Goal: Task Accomplishment & Management: Manage account settings

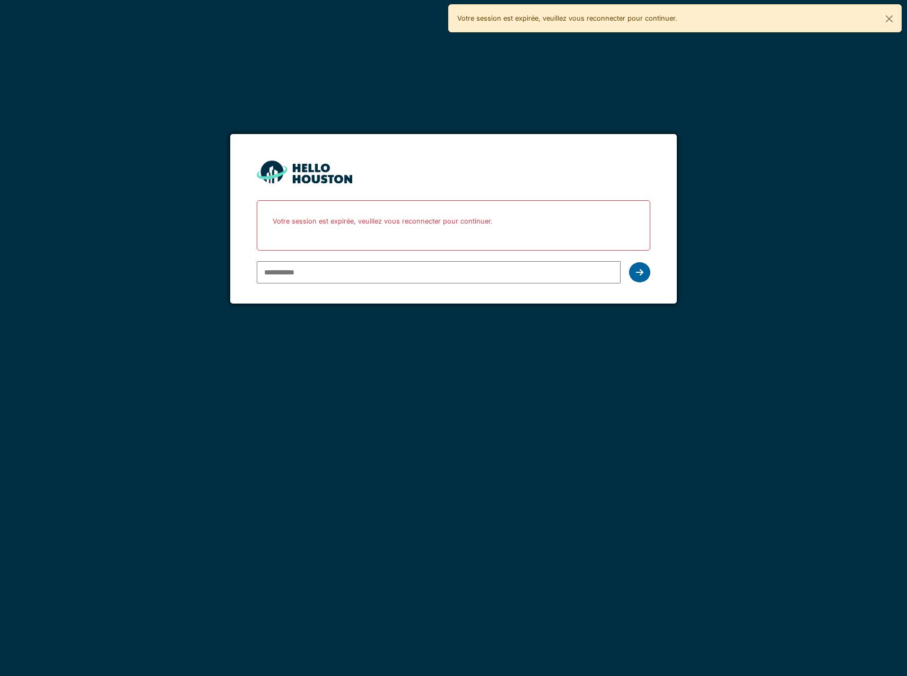
type input "**********"
click at [638, 272] on icon at bounding box center [639, 272] width 7 height 8
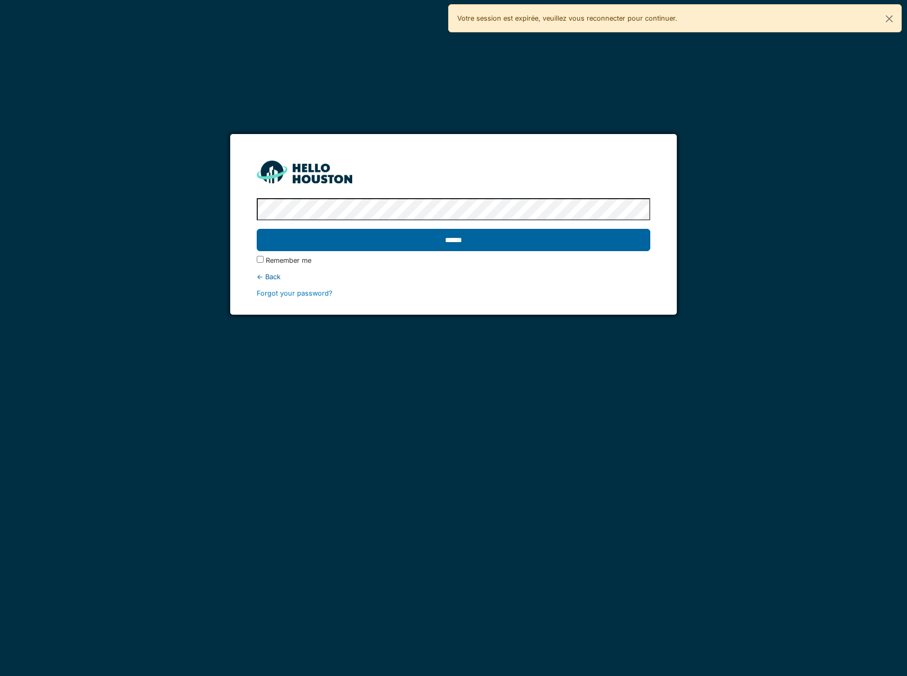
click at [578, 238] on input "******" at bounding box center [453, 240] width 393 height 22
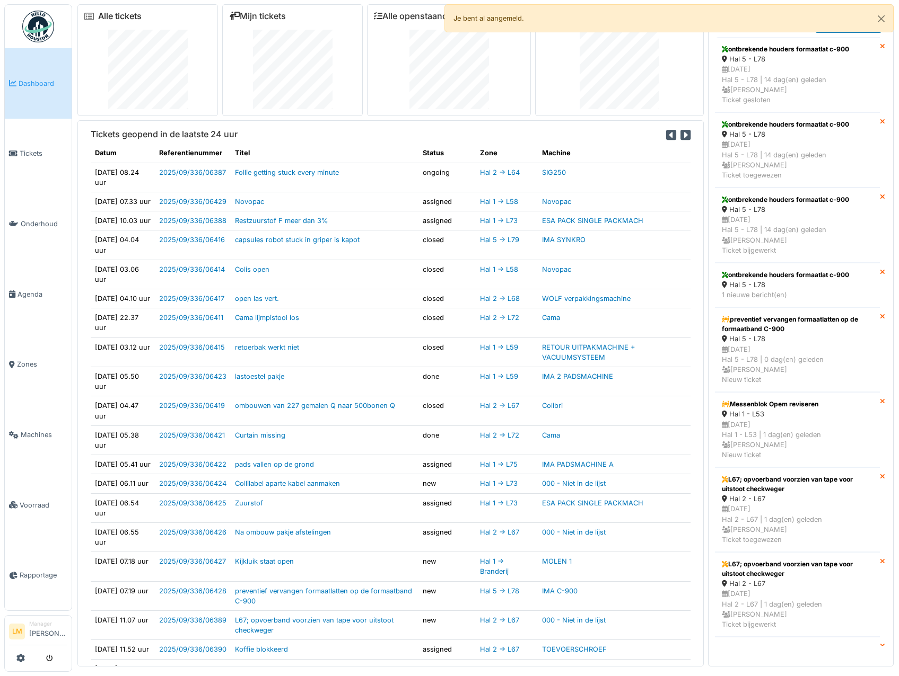
click at [136, 11] on link "Alle tickets" at bounding box center [119, 16] width 43 height 10
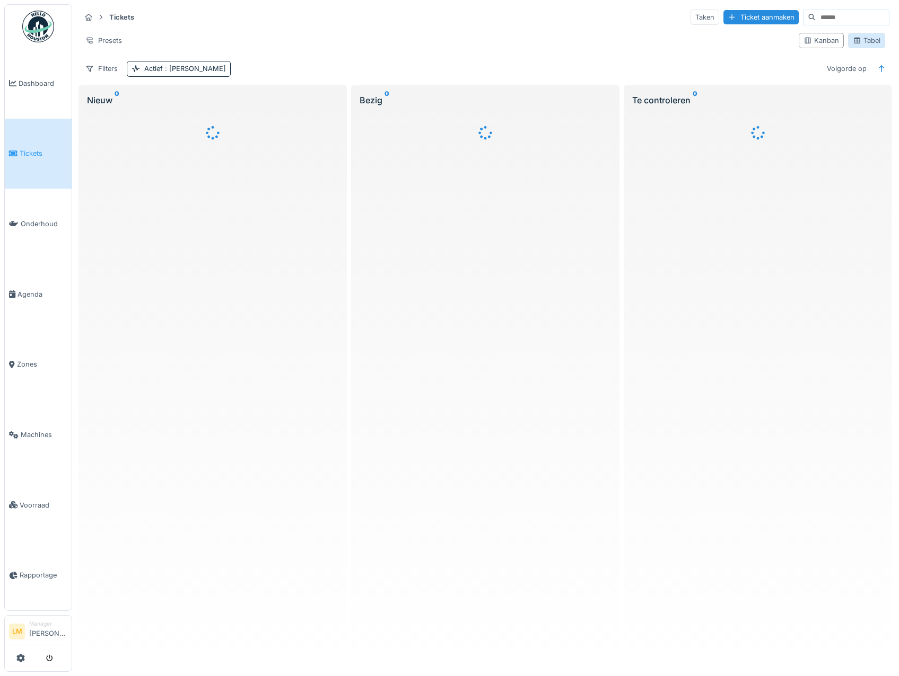
click at [857, 44] on div "Tabel" at bounding box center [866, 41] width 28 height 10
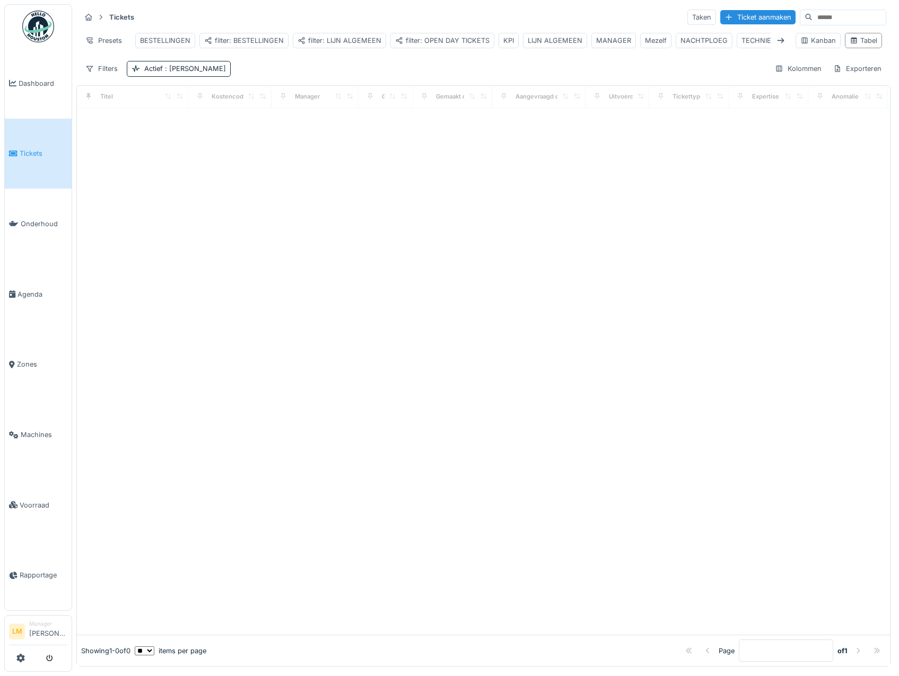
click at [552, 32] on div "BESTELLINGEN filter: BESTELLINGEN filter: LIJN ALGEMEEN filter: OPEN DAY TICKET…" at bounding box center [450, 41] width 639 height 24
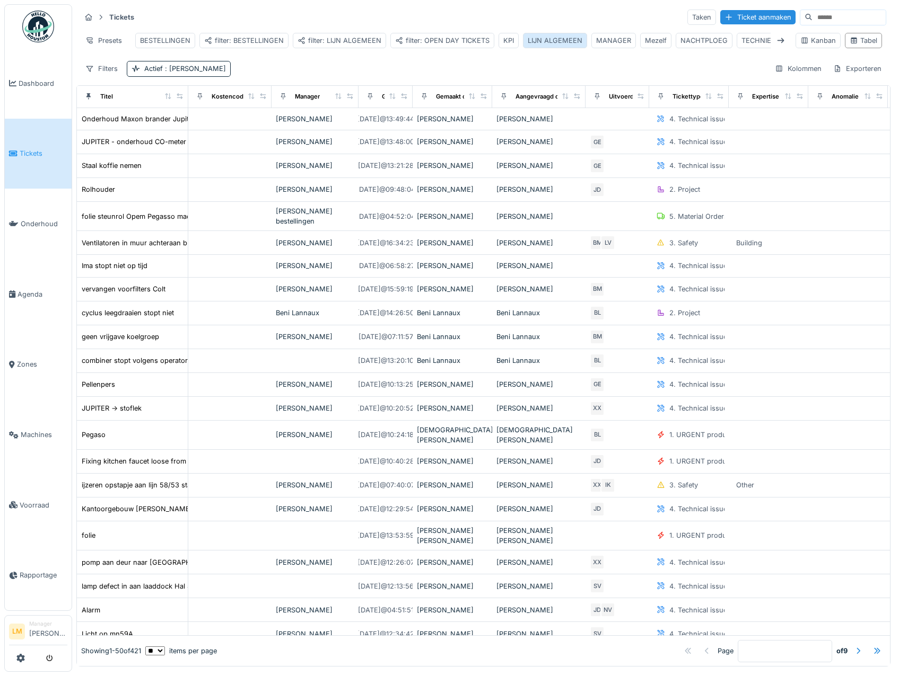
click at [556, 39] on div "LIJN ALGEMEEN" at bounding box center [555, 41] width 55 height 10
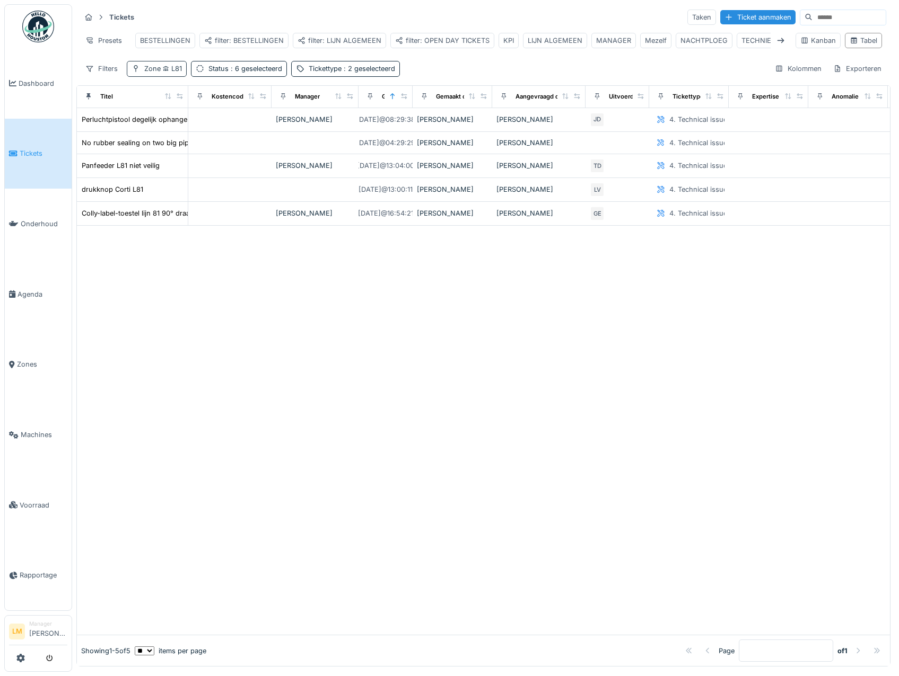
click at [168, 72] on icon at bounding box center [166, 68] width 6 height 5
click at [152, 135] on icon at bounding box center [154, 133] width 8 height 7
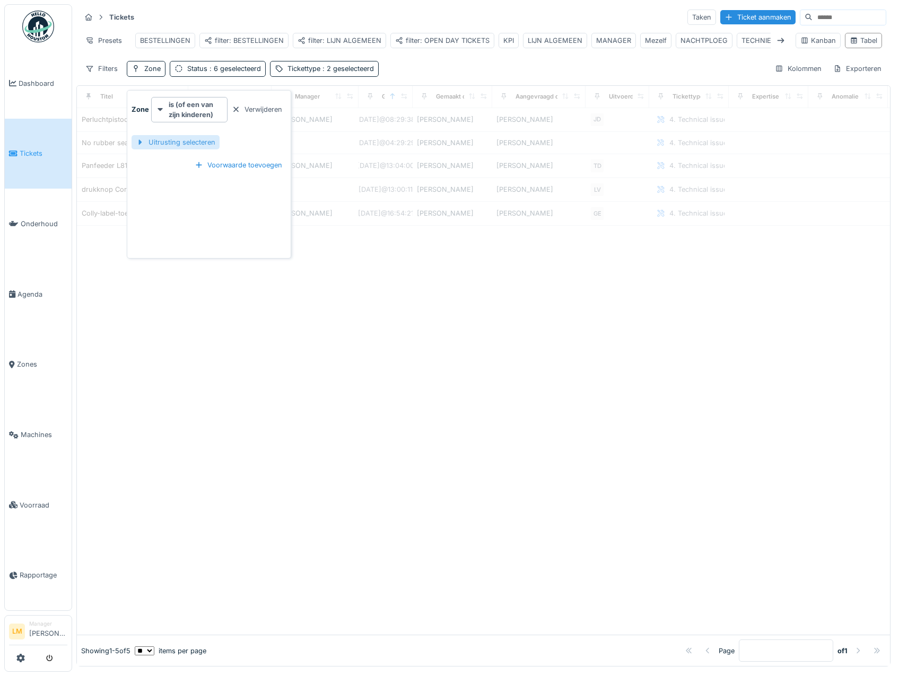
click at [155, 140] on div "Uitrusting selecteren" at bounding box center [175, 142] width 88 height 14
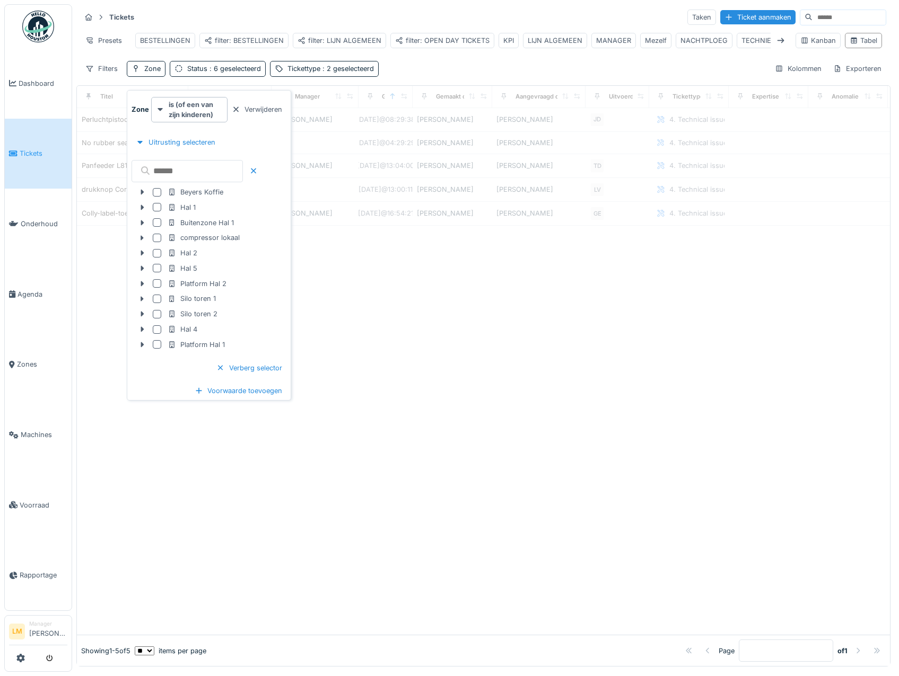
click at [167, 170] on input "text" at bounding box center [186, 171] width 111 height 22
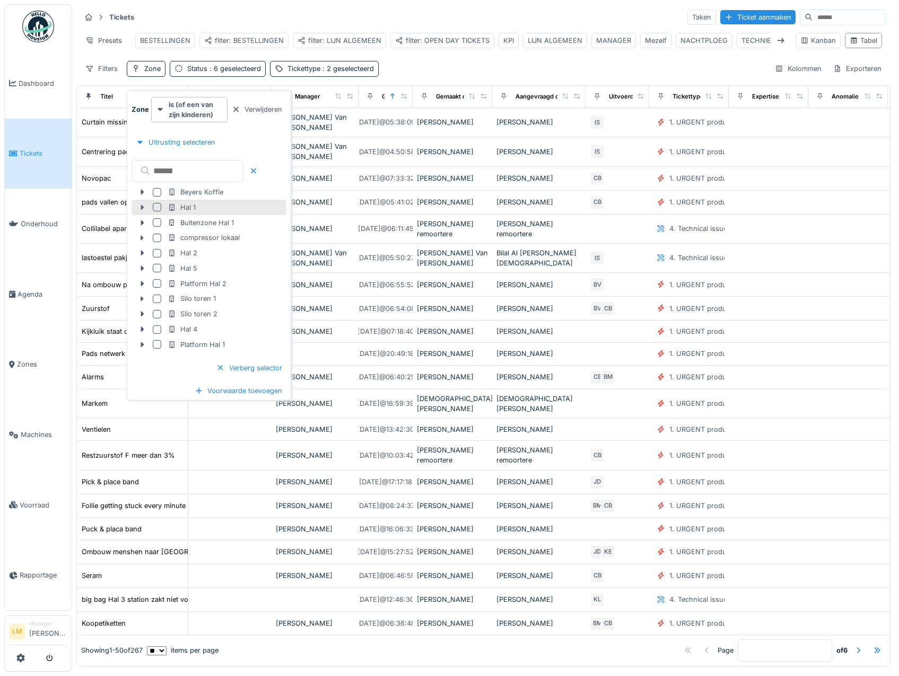
click at [139, 205] on icon at bounding box center [142, 207] width 8 height 7
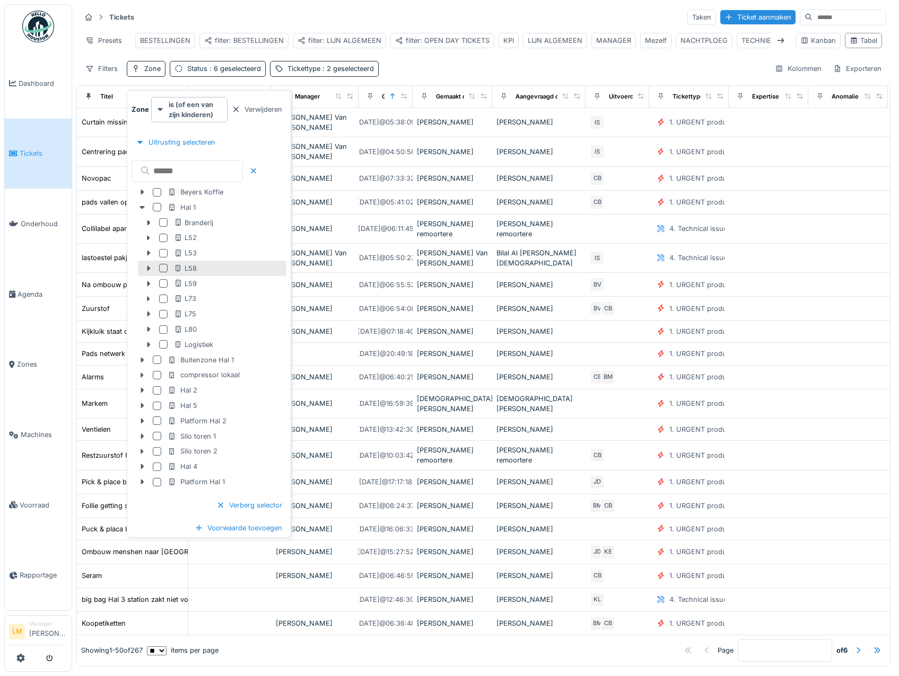
click at [161, 269] on div at bounding box center [163, 268] width 8 height 8
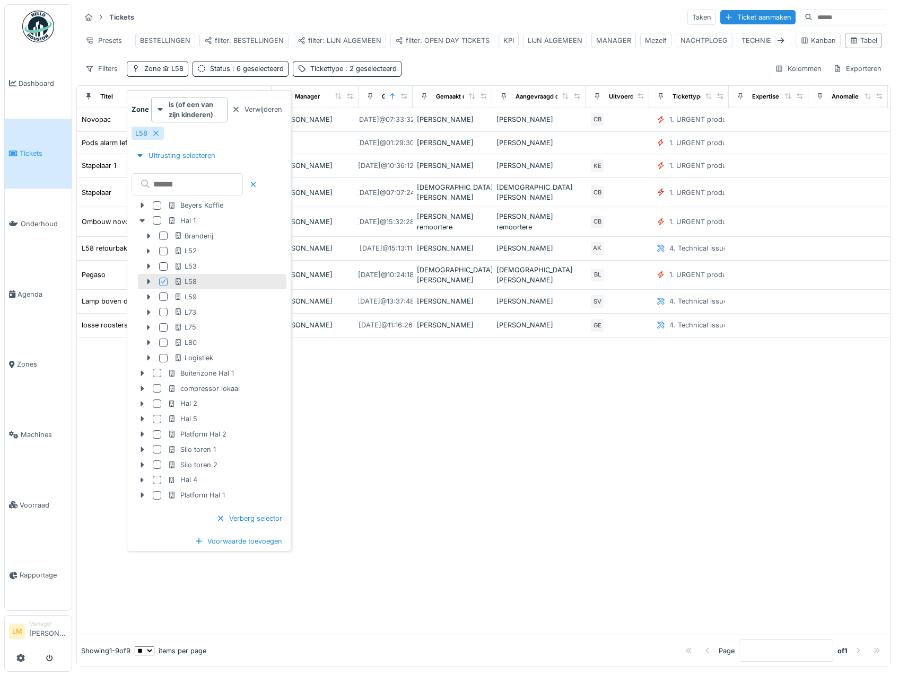
click at [335, 20] on div "Tickets Taken Ticket aanmaken" at bounding box center [483, 16] width 805 height 17
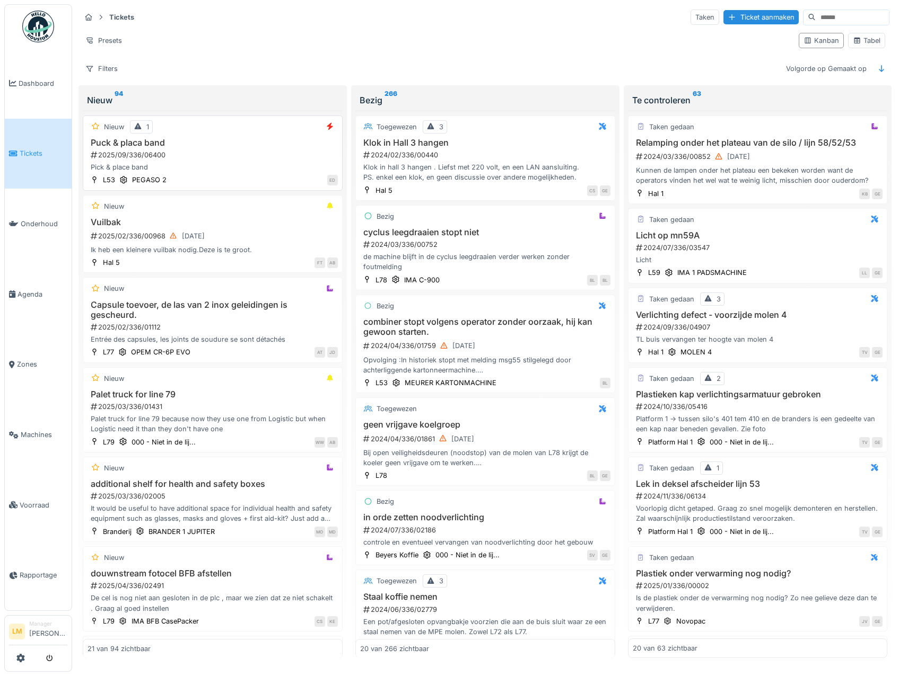
click at [175, 153] on div "2025/09/336/06400" at bounding box center [214, 155] width 248 height 10
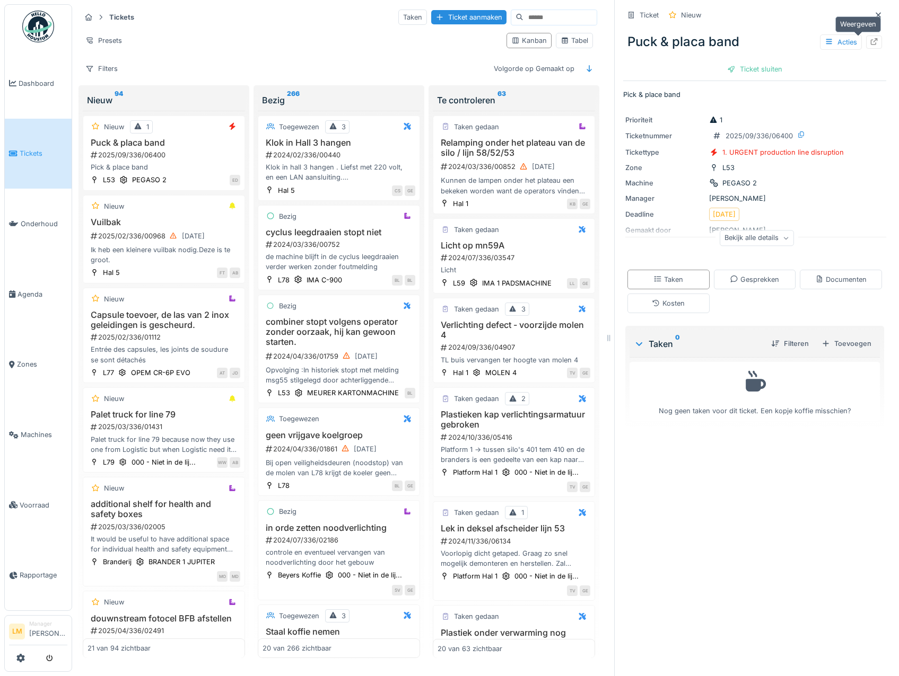
click at [869, 43] on icon at bounding box center [873, 41] width 8 height 7
click at [870, 15] on div at bounding box center [878, 14] width 16 height 13
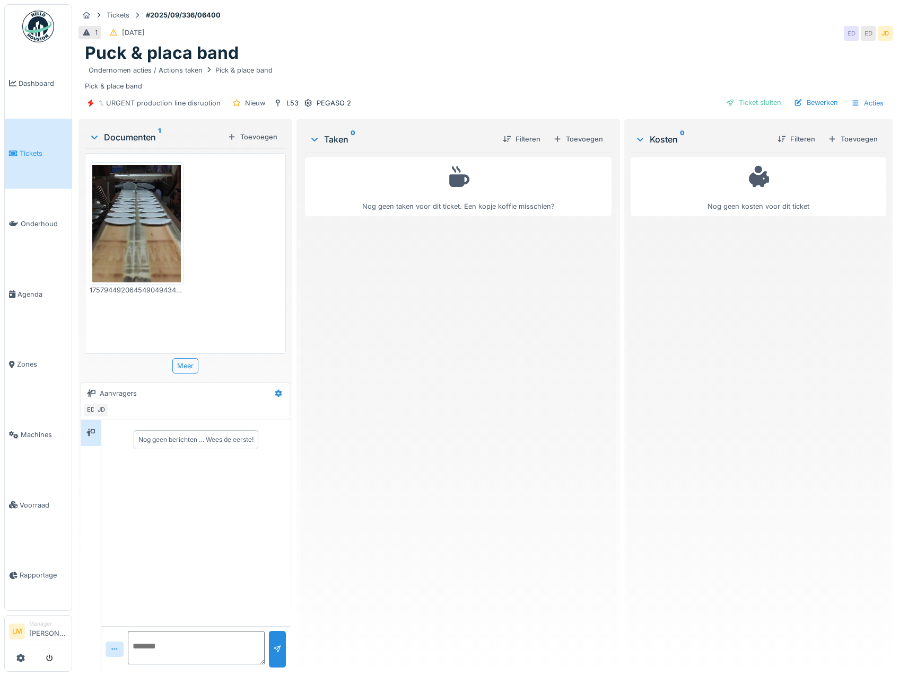
click at [586, 66] on div "Ondernomen acties / Actions taken Pick & place band" at bounding box center [485, 70] width 801 height 13
click at [32, 160] on link "Tickets" at bounding box center [38, 154] width 67 height 71
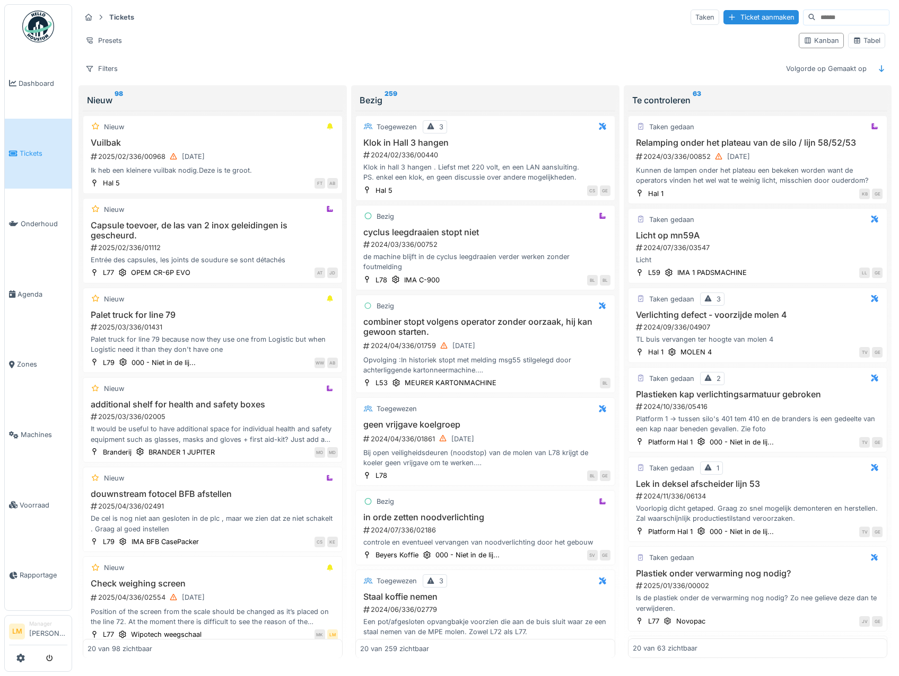
click at [836, 18] on input at bounding box center [851, 17] width 73 height 15
type input "*****"
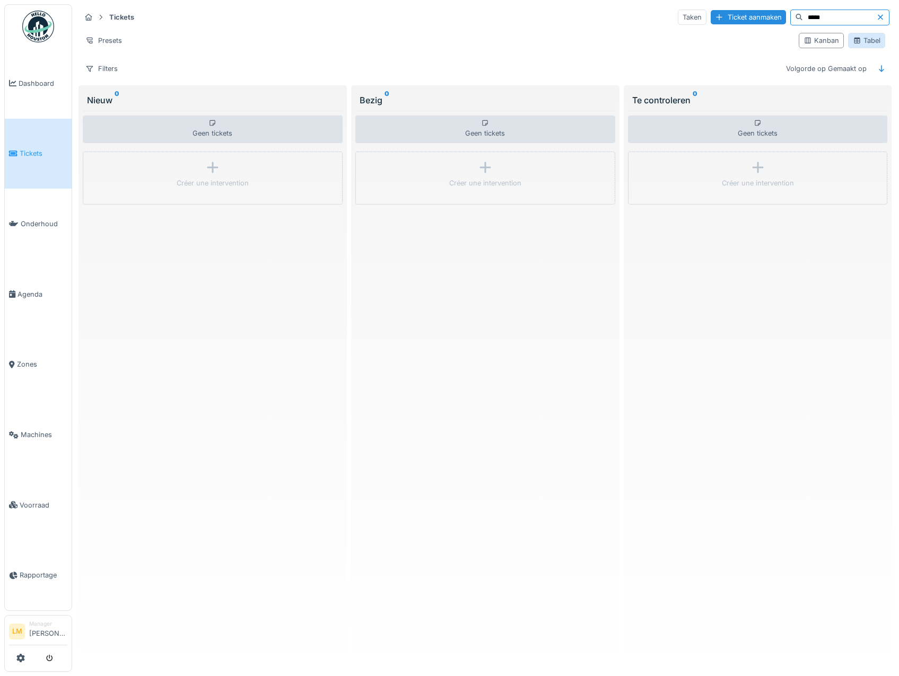
click at [854, 39] on icon at bounding box center [857, 41] width 6 height 6
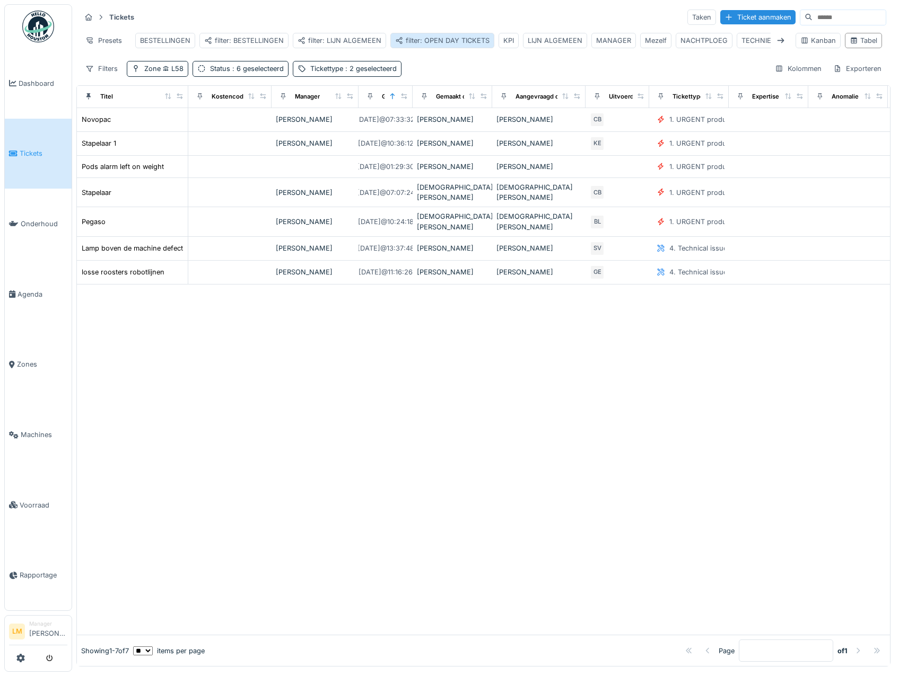
click at [435, 43] on div "filter: OPEN DAY TICKETS" at bounding box center [442, 41] width 94 height 10
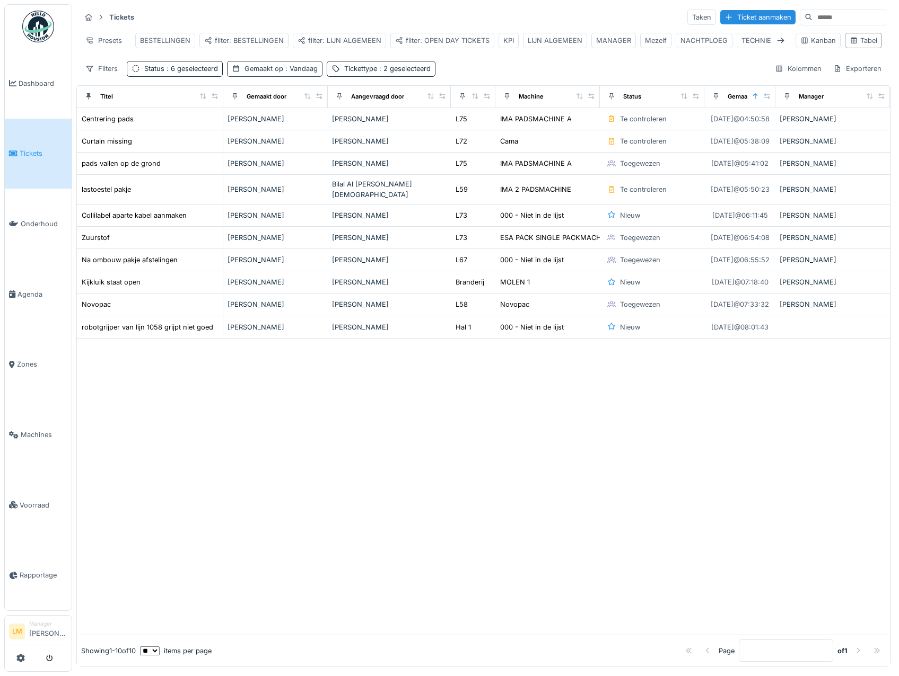
click at [270, 72] on div "Gemaakt op : Vandaag" at bounding box center [274, 68] width 95 height 15
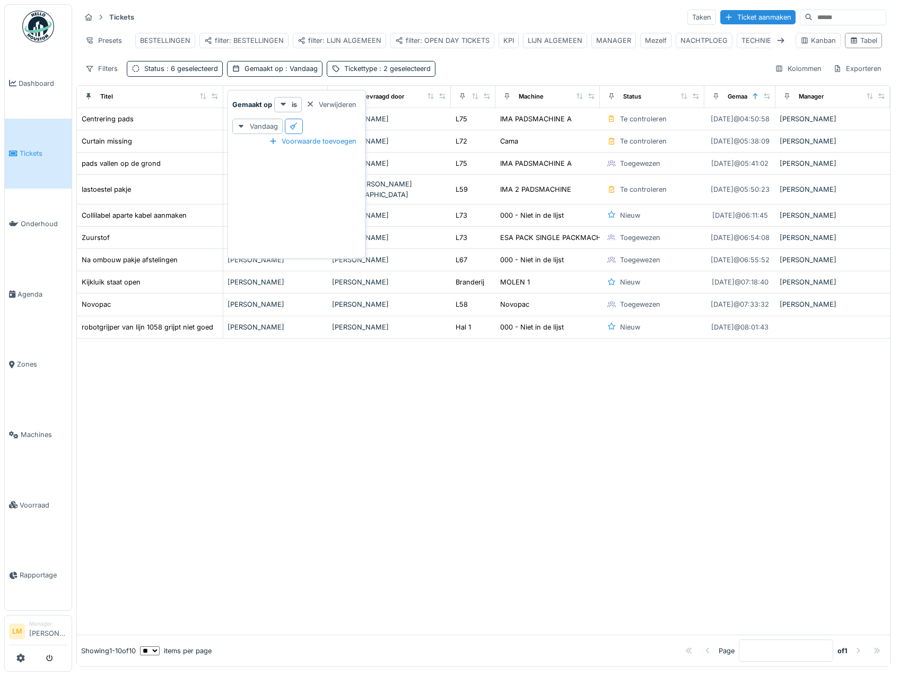
click at [316, 415] on div at bounding box center [483, 487] width 813 height 297
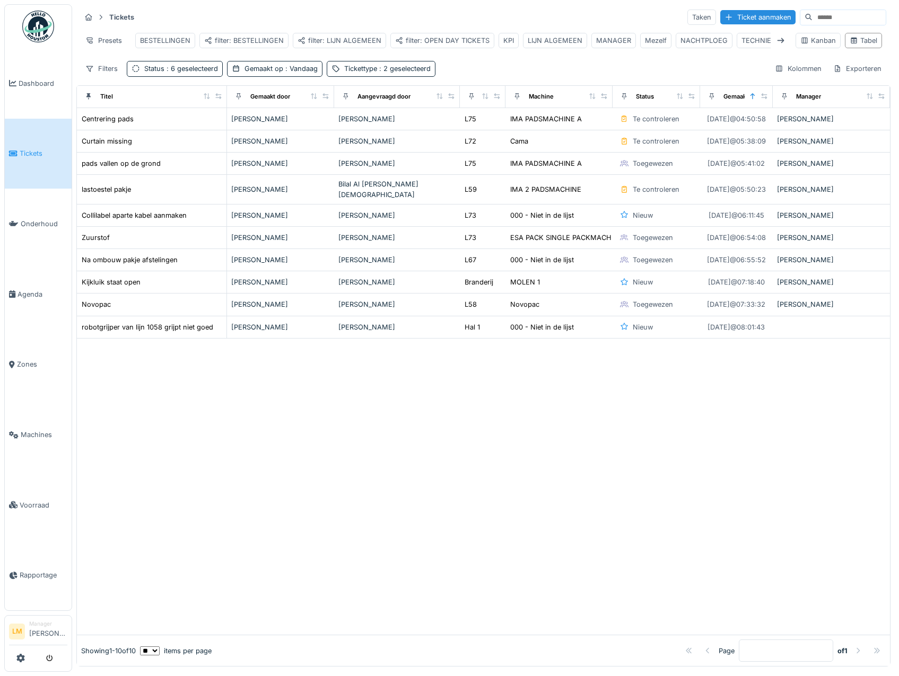
drag, startPoint x: 674, startPoint y: 103, endPoint x: 660, endPoint y: 114, distance: 18.6
click at [660, 108] on th "Status" at bounding box center [655, 97] width 87 height 22
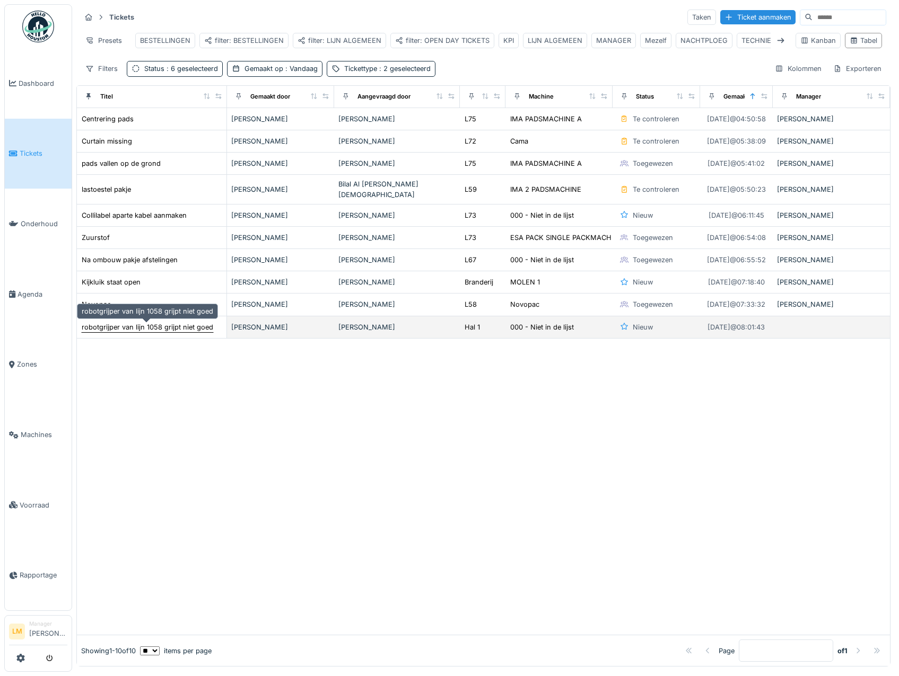
click at [135, 330] on div "robotgrijper van lijn 1058 grijpt niet goed" at bounding box center [147, 327] width 131 height 10
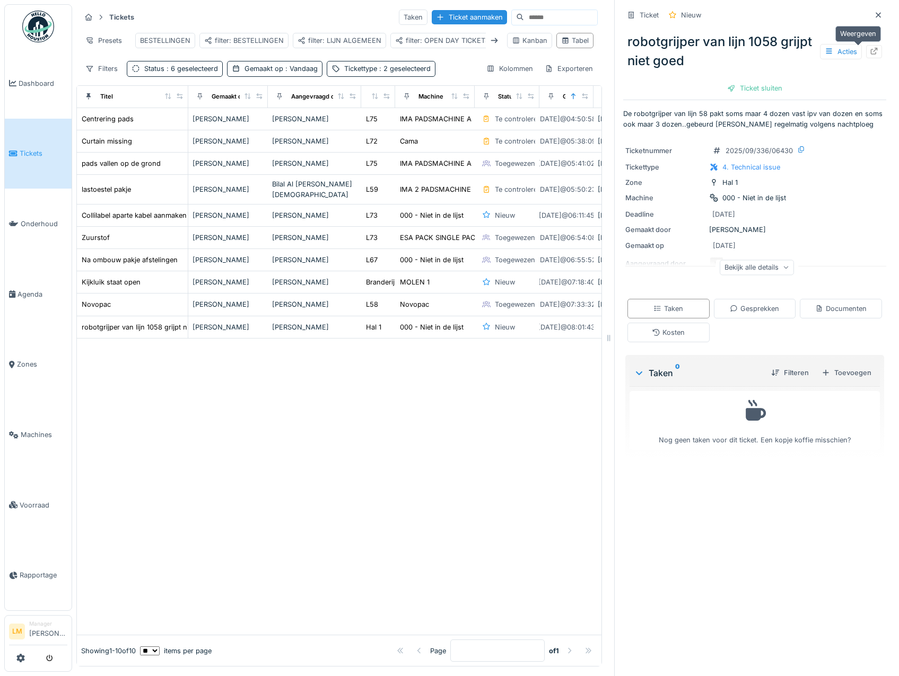
click at [866, 46] on div at bounding box center [874, 51] width 16 height 13
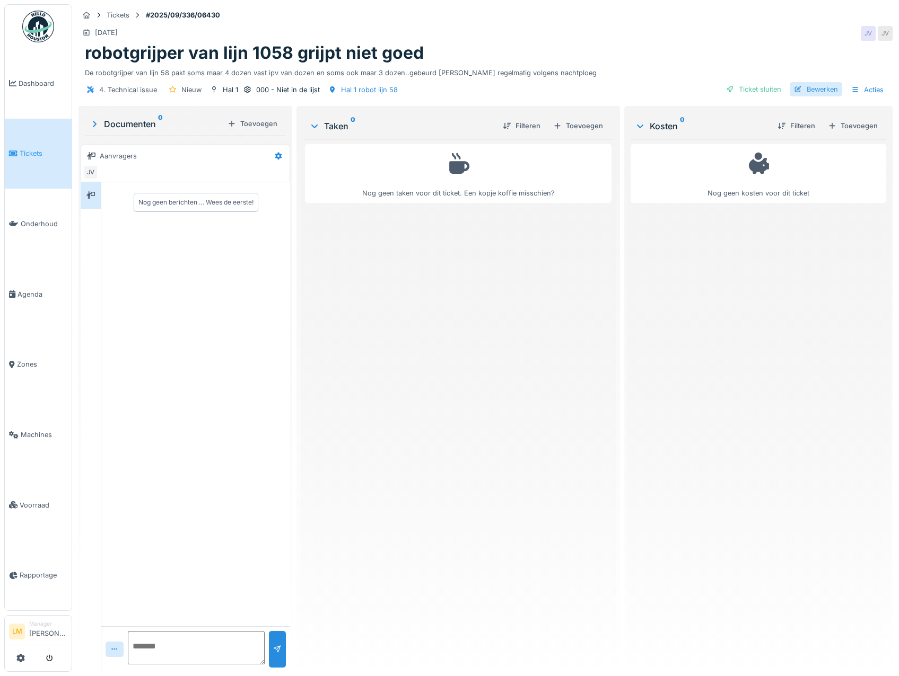
click at [794, 89] on div at bounding box center [798, 89] width 8 height 10
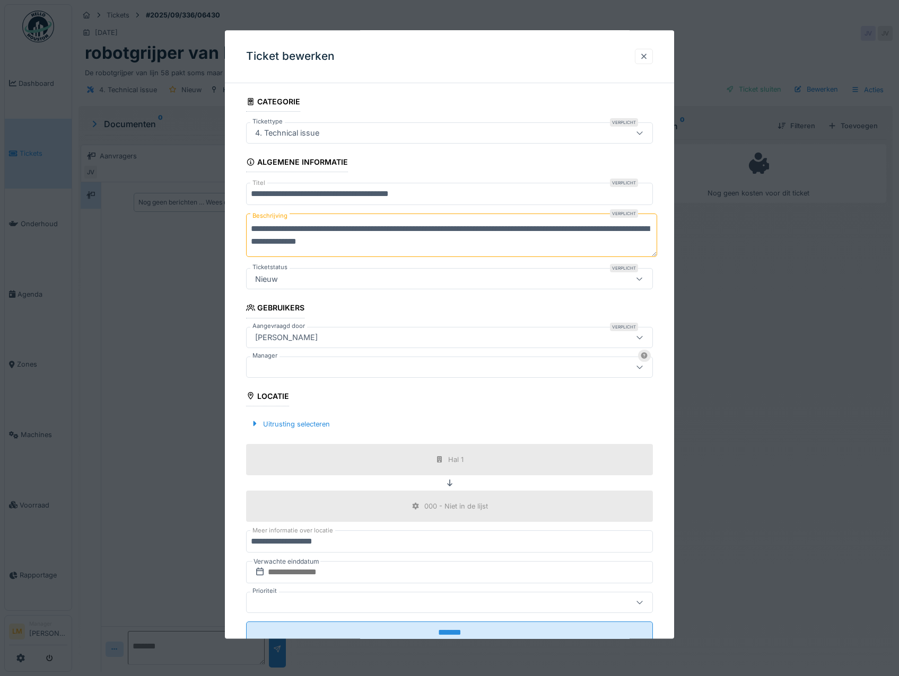
click at [648, 63] on div at bounding box center [644, 56] width 18 height 15
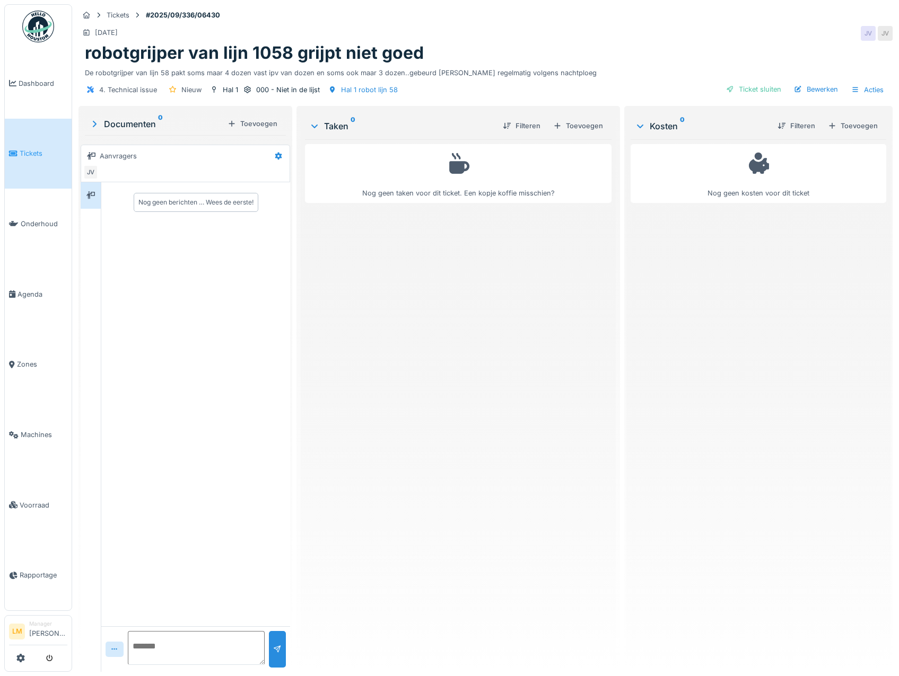
click at [569, 117] on div "Filteren Toevoegen" at bounding box center [550, 126] width 113 height 19
click at [573, 128] on div "Toevoegen" at bounding box center [578, 126] width 58 height 14
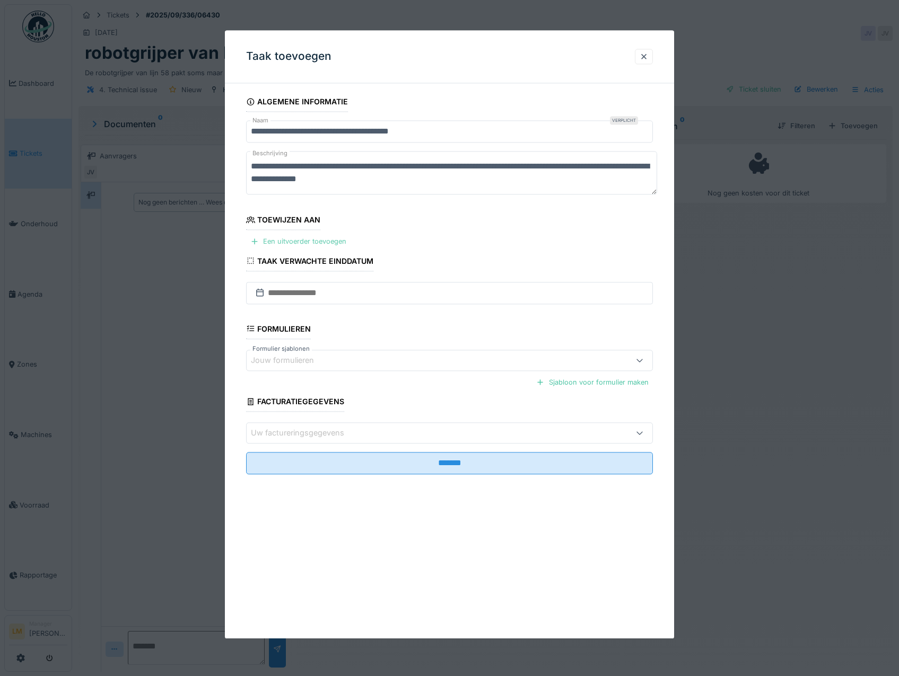
click at [319, 235] on div "Een uitvoerder toevoegen" at bounding box center [298, 242] width 104 height 14
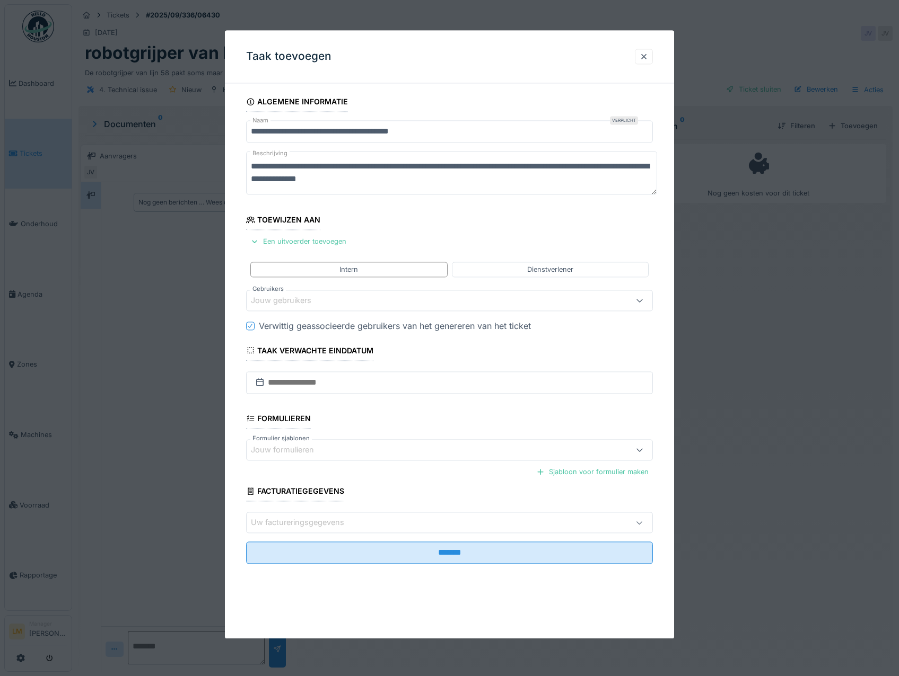
click at [317, 301] on div "Jouw gebruikers" at bounding box center [288, 301] width 75 height 12
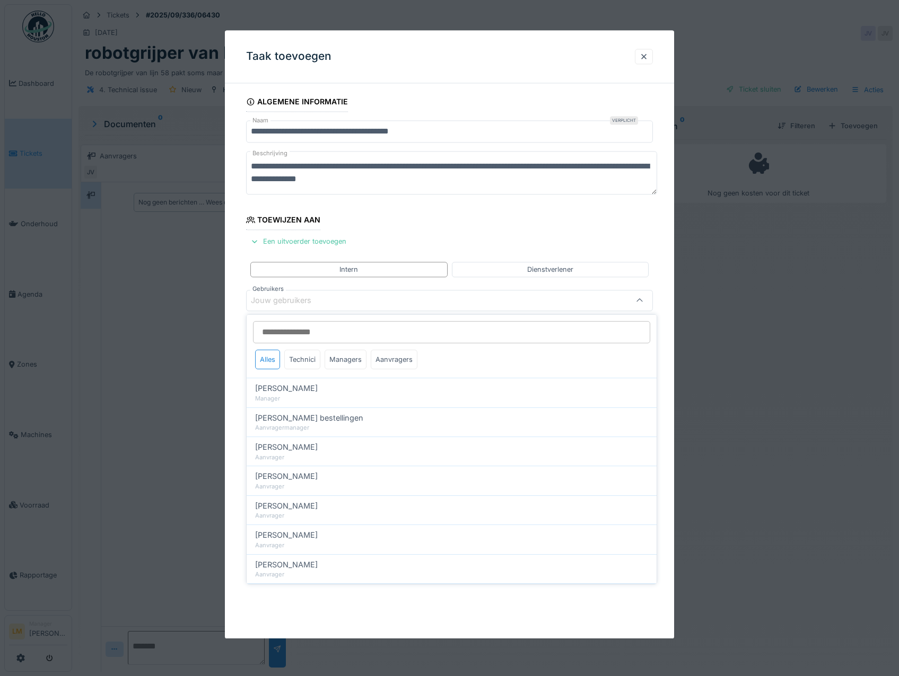
click at [308, 330] on input "Gebruikers" at bounding box center [451, 332] width 397 height 22
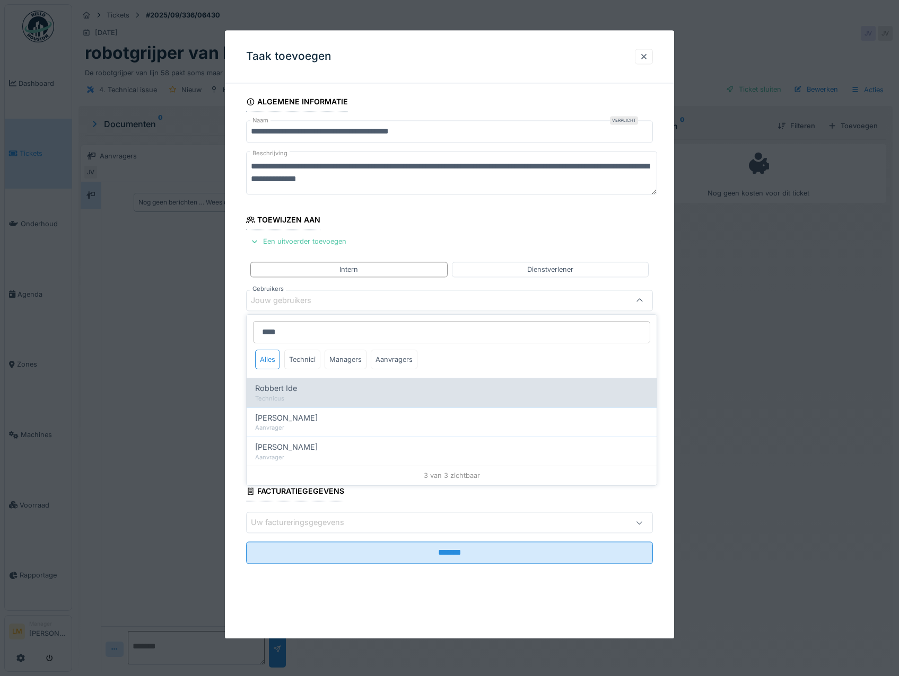
type input "****"
click at [304, 403] on div "Technicus" at bounding box center [451, 398] width 393 height 9
type input "*****"
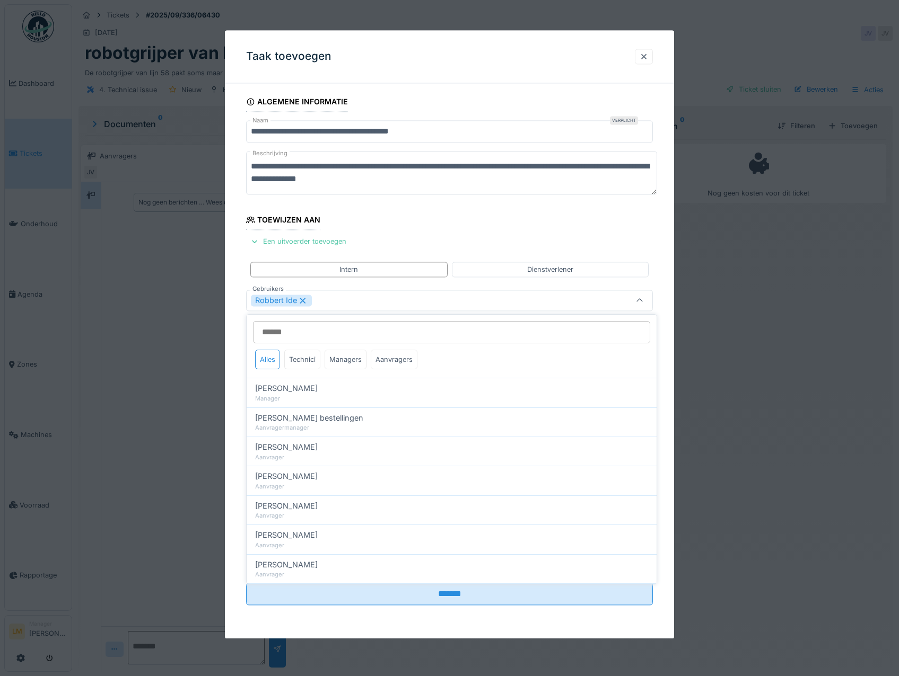
click at [444, 230] on fieldset "**********" at bounding box center [449, 353] width 407 height 522
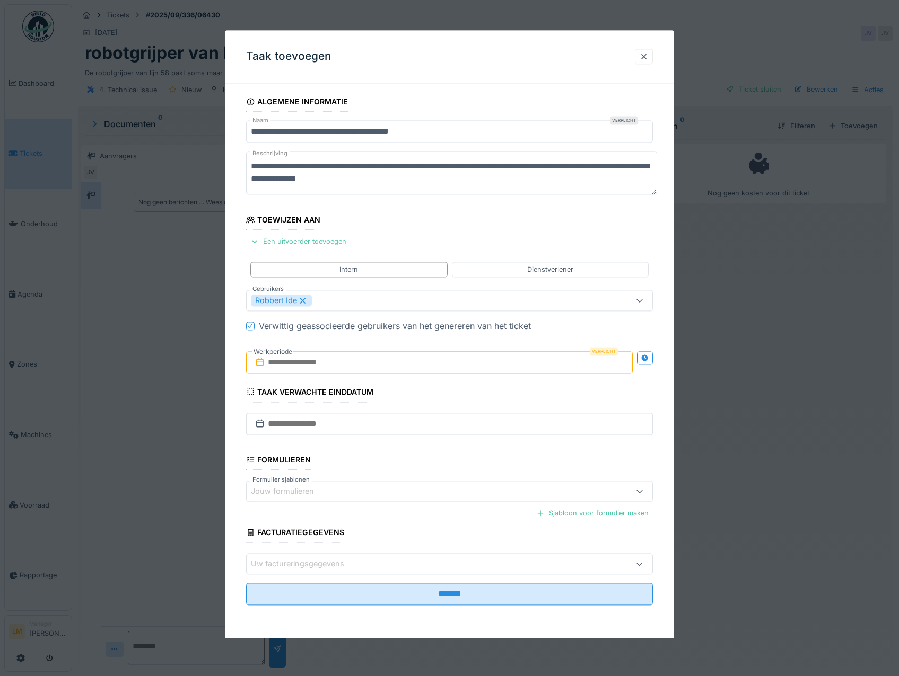
click at [311, 370] on input "text" at bounding box center [439, 362] width 387 height 22
click at [409, 474] on div "16" at bounding box center [406, 466] width 14 height 15
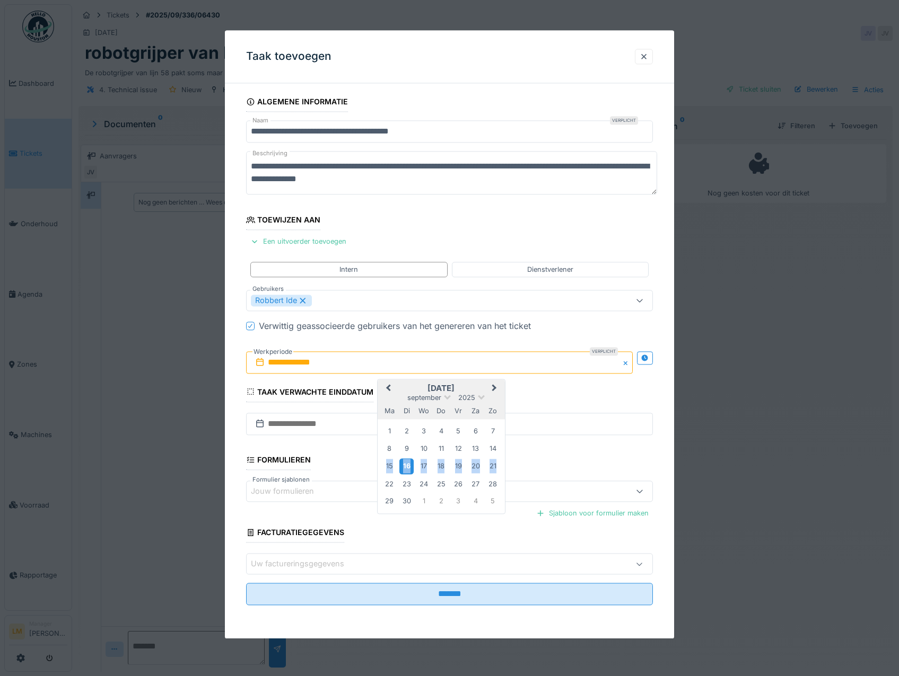
click at [409, 474] on div "16" at bounding box center [406, 466] width 14 height 15
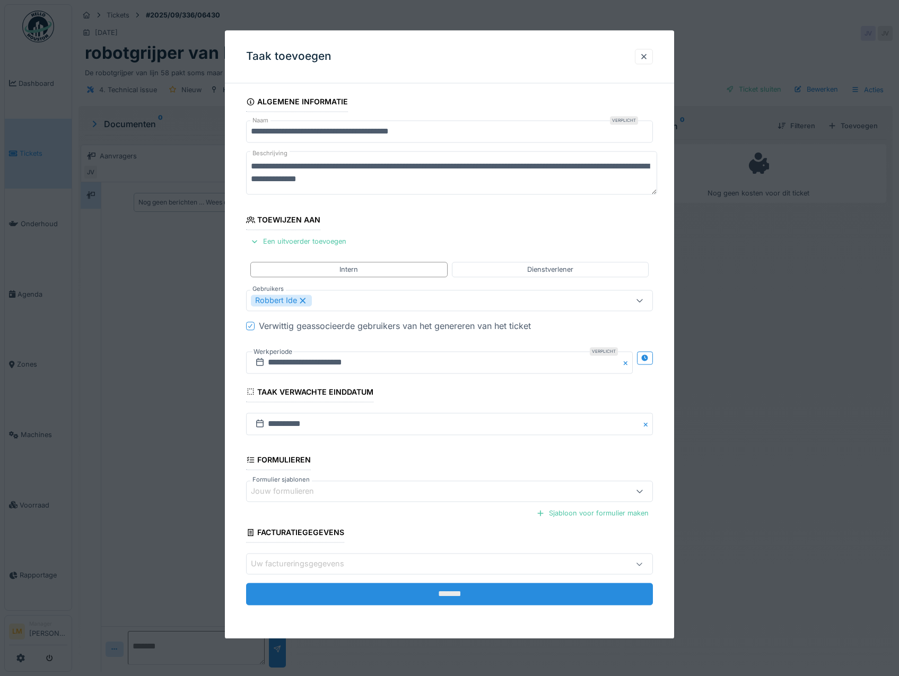
click at [463, 599] on input "*******" at bounding box center [449, 595] width 407 height 22
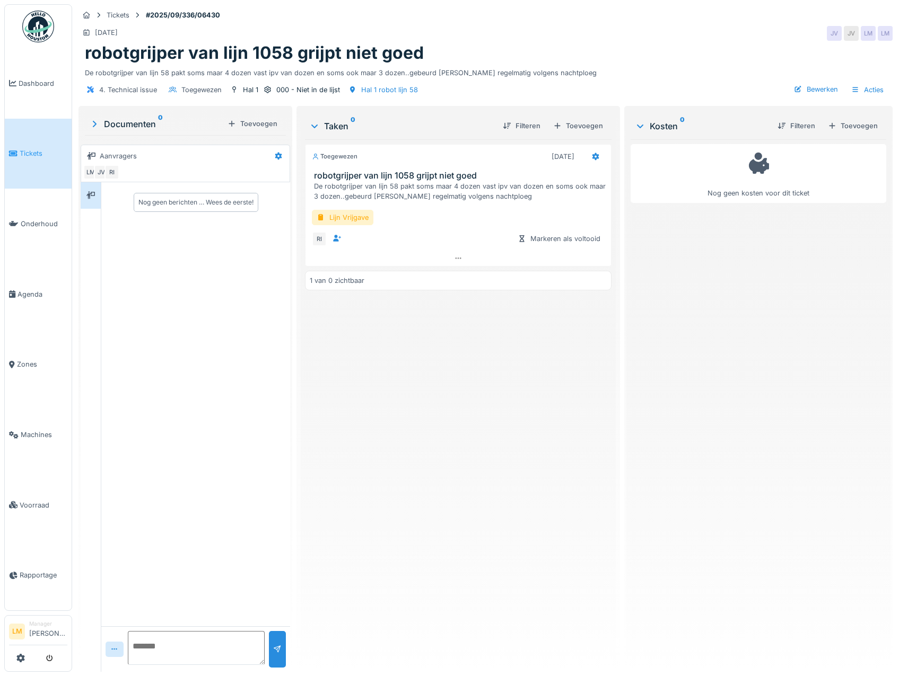
click at [442, 370] on div "Toegewezen 16-9-2025 robotgrijper van lijn 1058 grijpt niet goed De robotgrijpe…" at bounding box center [458, 401] width 306 height 524
drag, startPoint x: 556, startPoint y: 342, endPoint x: 260, endPoint y: 77, distance: 396.8
click at [556, 342] on div "Toegewezen 16-9-2025 robotgrijper van lijn 1058 grijpt niet goed De robotgrijpe…" at bounding box center [458, 401] width 306 height 524
click at [111, 636] on div at bounding box center [195, 650] width 189 height 46
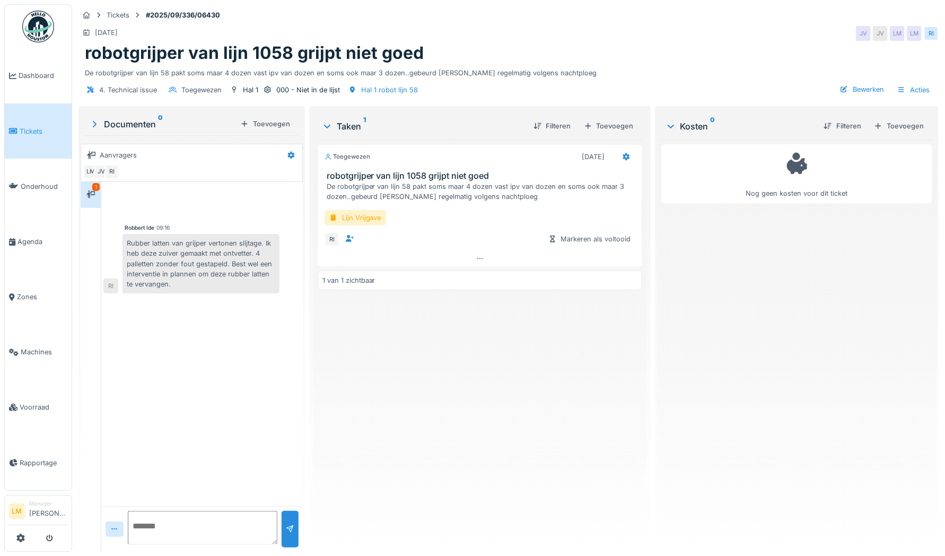
click at [148, 529] on textarea at bounding box center [203, 528] width 150 height 34
type textarea "**********"
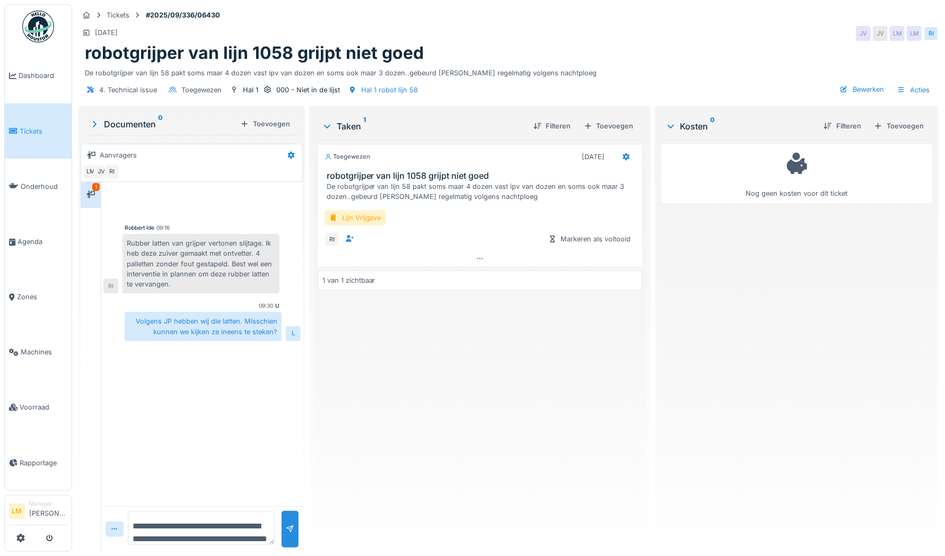
click at [401, 397] on div "Toegewezen 16-9-2025 robotgrijper van lijn 1058 grijpt niet goed De robotgrijpe…" at bounding box center [480, 340] width 324 height 403
click at [657, 351] on div "Kosten 0 Filteren Toevoegen Nog geen kosten voor dit ticket" at bounding box center [796, 327] width 279 height 439
click at [753, 294] on div "Nog geen kosten voor dit ticket" at bounding box center [796, 340] width 271 height 403
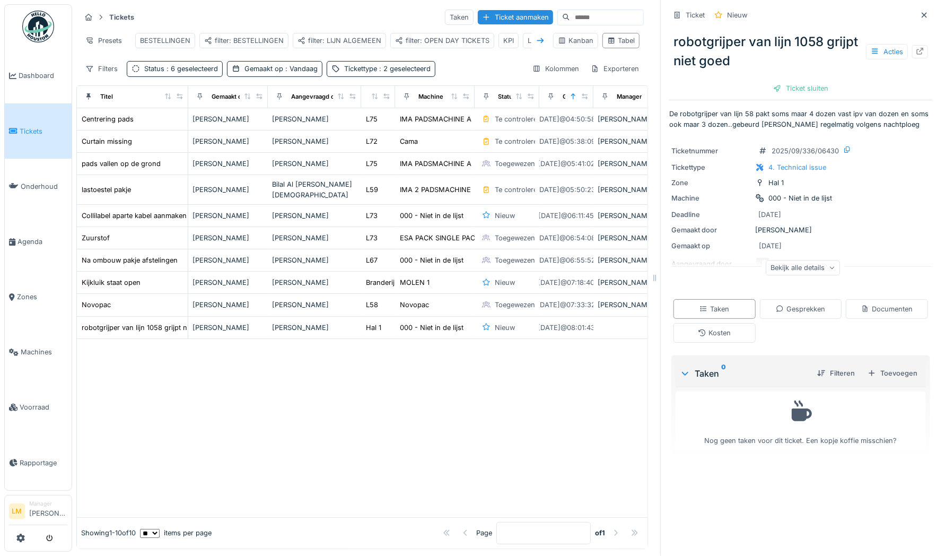
click at [536, 42] on icon at bounding box center [540, 40] width 8 height 7
click at [168, 42] on div "filter: BESTELLINGEN" at bounding box center [151, 41] width 80 height 10
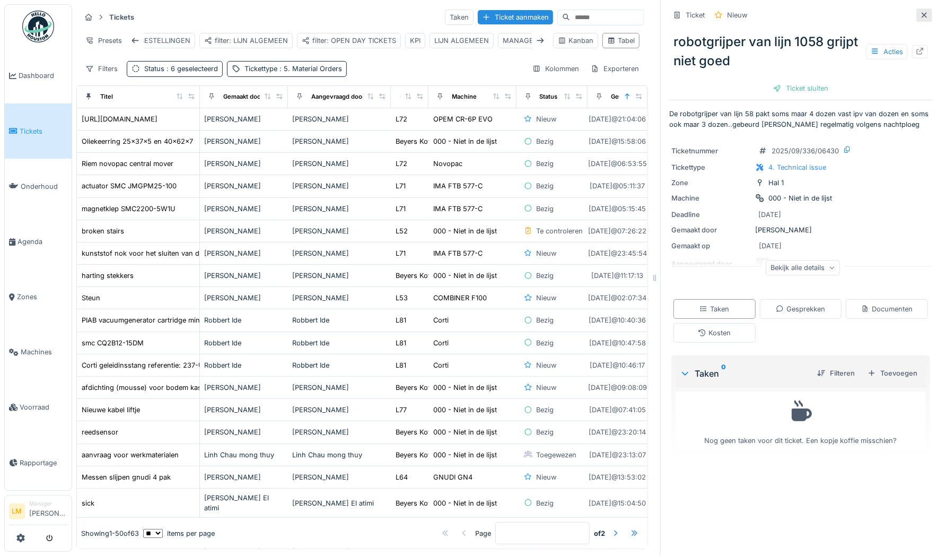
click at [920, 15] on icon at bounding box center [924, 15] width 8 height 7
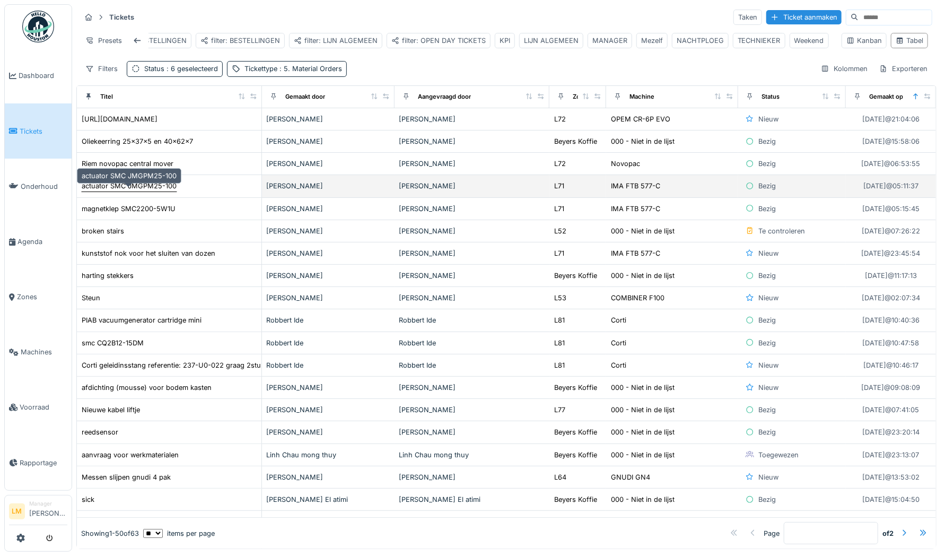
click at [162, 191] on div "actuator SMC JMGPM25-100" at bounding box center [129, 186] width 95 height 10
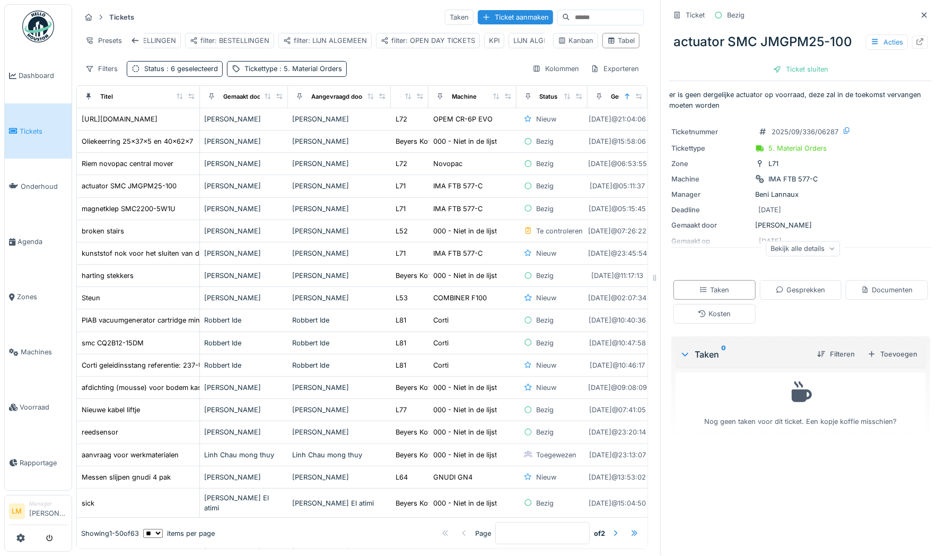
click at [785, 254] on div "Bekijk alle details" at bounding box center [803, 248] width 74 height 15
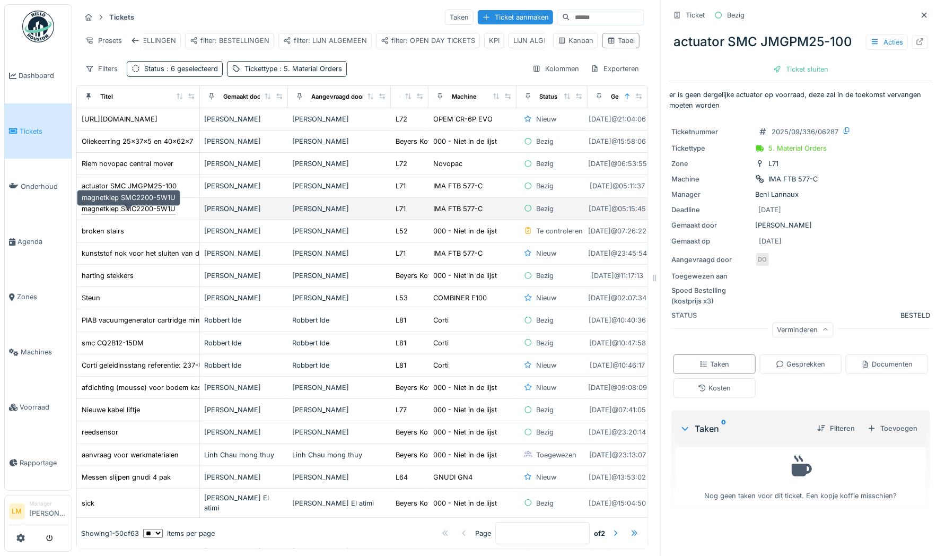
click at [133, 214] on div "magnetklep SMC2200-5W1U" at bounding box center [129, 209] width 94 height 10
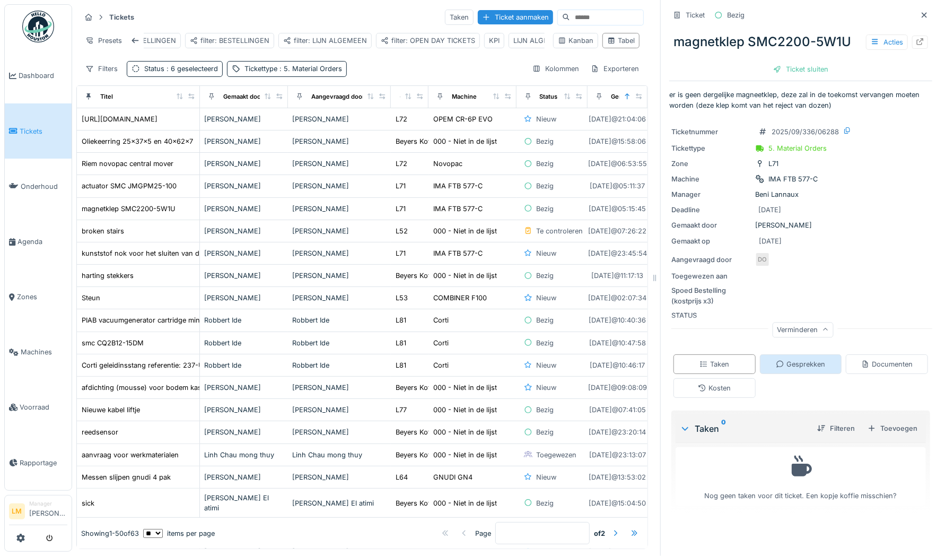
click at [820, 361] on div "Gesprekken" at bounding box center [801, 364] width 82 height 20
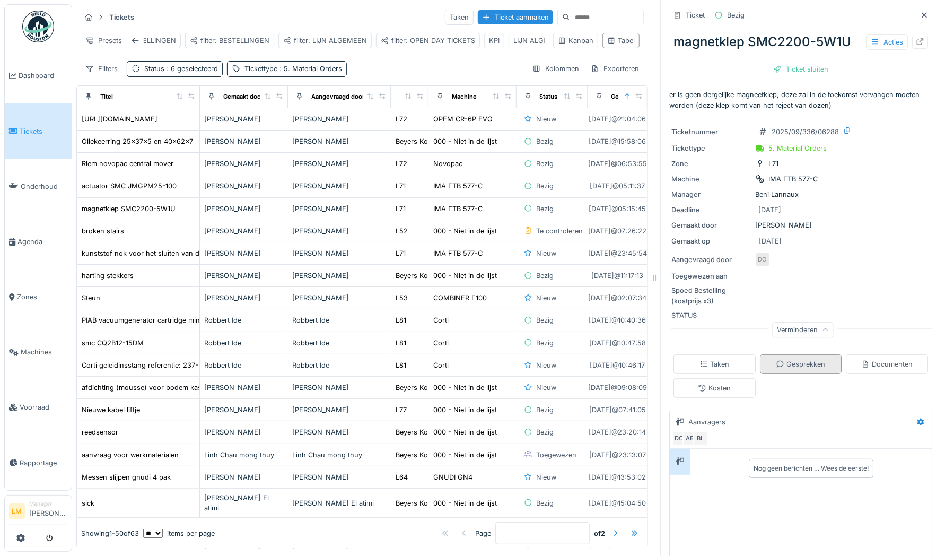
scroll to position [8, 0]
click at [912, 36] on div at bounding box center [920, 42] width 16 height 13
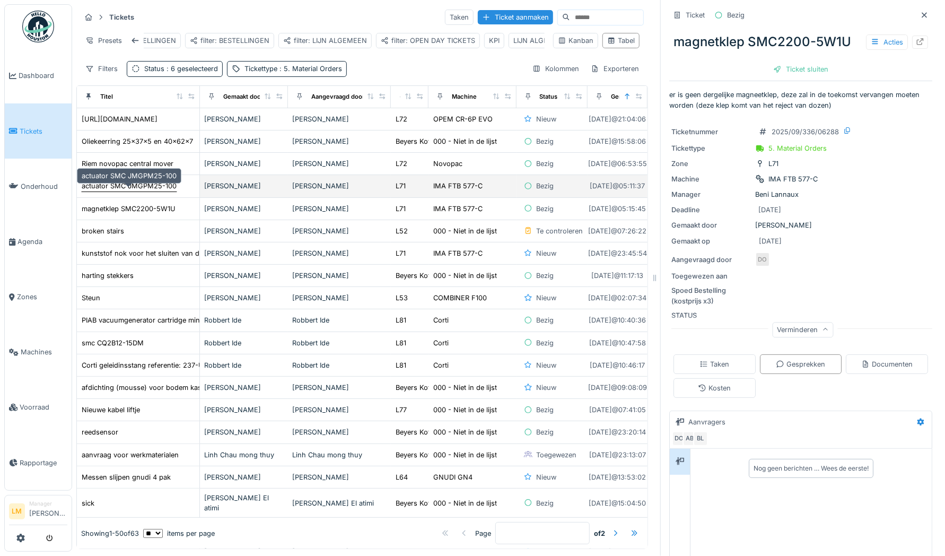
click at [112, 184] on div "actuator SMC JMGPM25-100" at bounding box center [129, 186] width 95 height 10
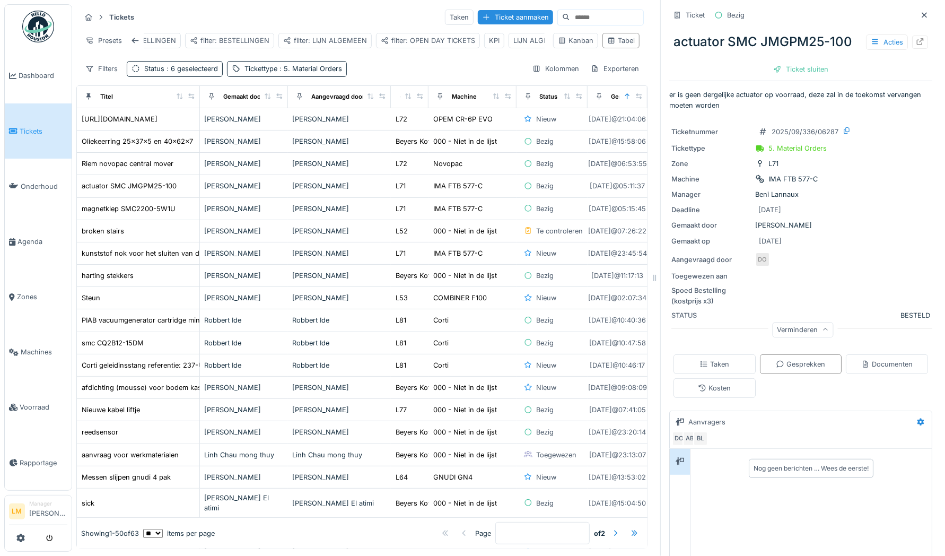
click at [902, 40] on div "Acties" at bounding box center [897, 41] width 62 height 15
click at [917, 38] on icon at bounding box center [920, 41] width 7 height 7
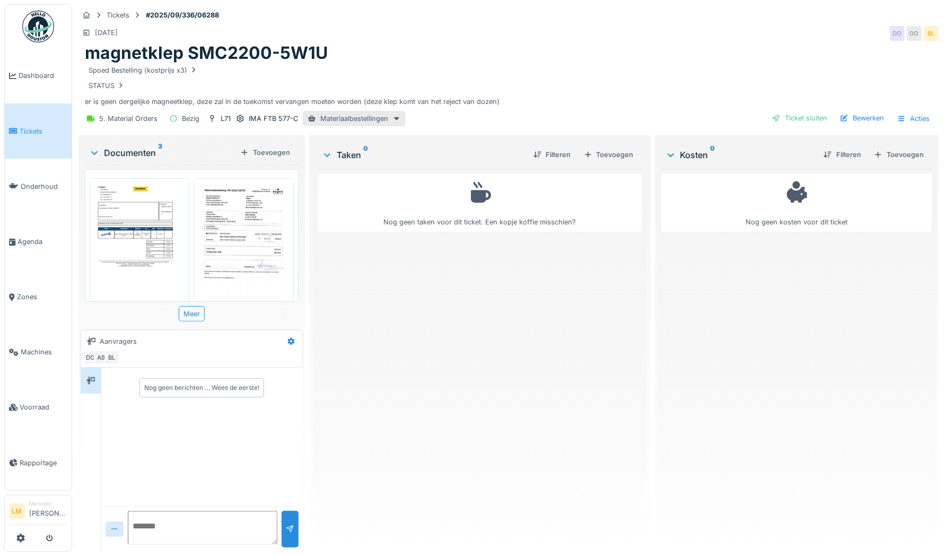
click at [248, 208] on img at bounding box center [243, 248] width 94 height 134
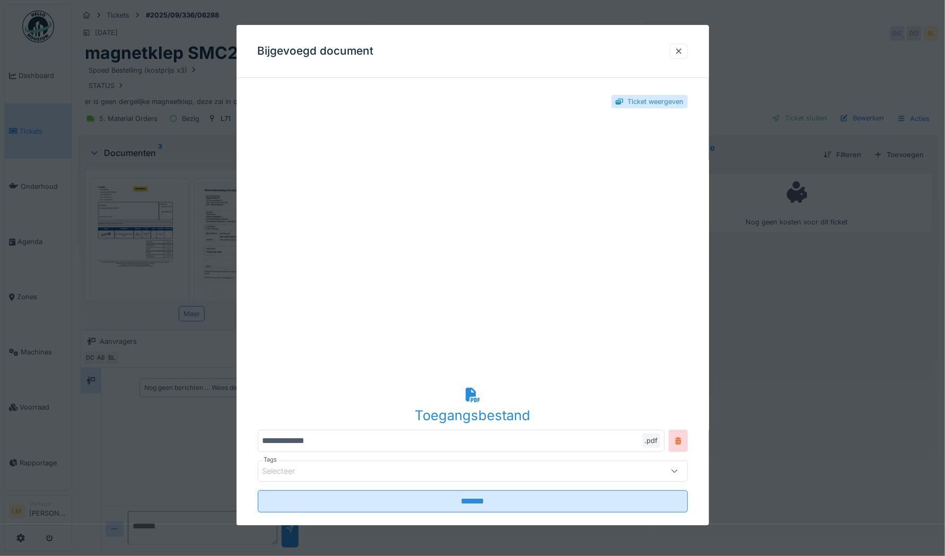
click at [469, 411] on div "Toegangsbestand" at bounding box center [473, 415] width 430 height 20
click at [100, 227] on div at bounding box center [472, 278] width 945 height 556
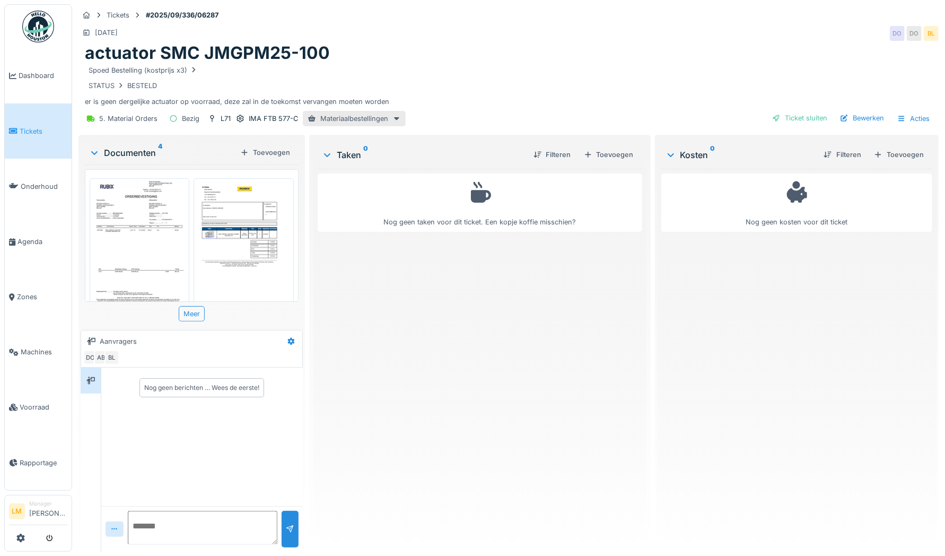
click at [126, 218] on img at bounding box center [139, 242] width 94 height 122
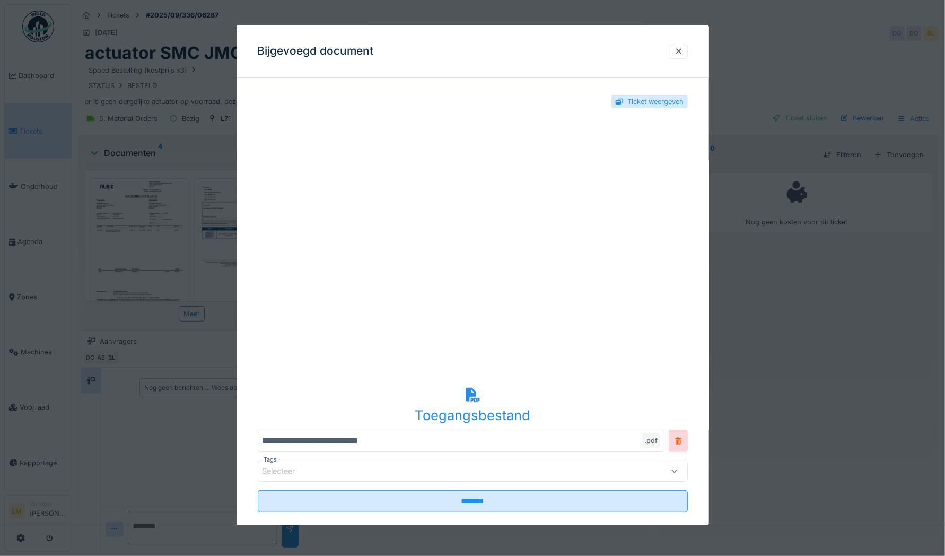
click at [193, 283] on div at bounding box center [472, 278] width 945 height 556
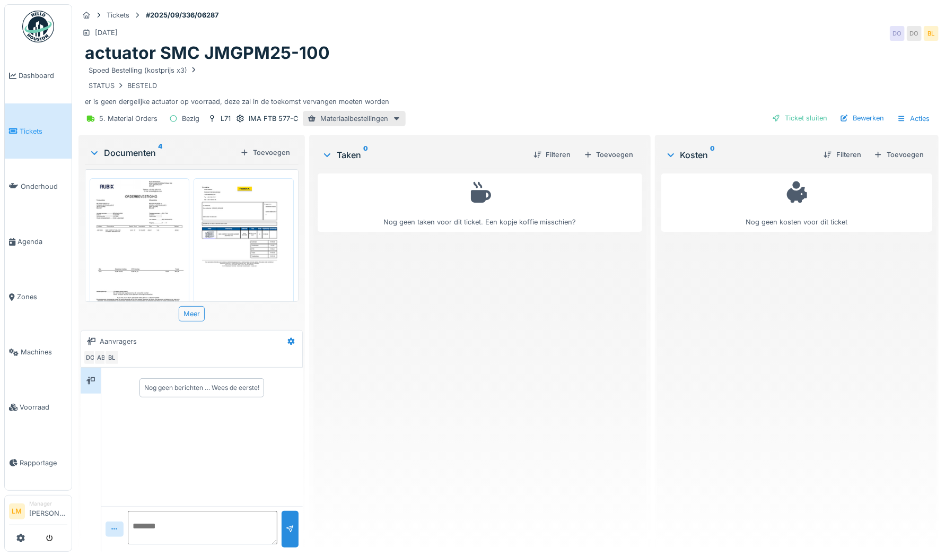
click at [157, 522] on textarea at bounding box center [203, 528] width 150 height 34
type textarea "**********"
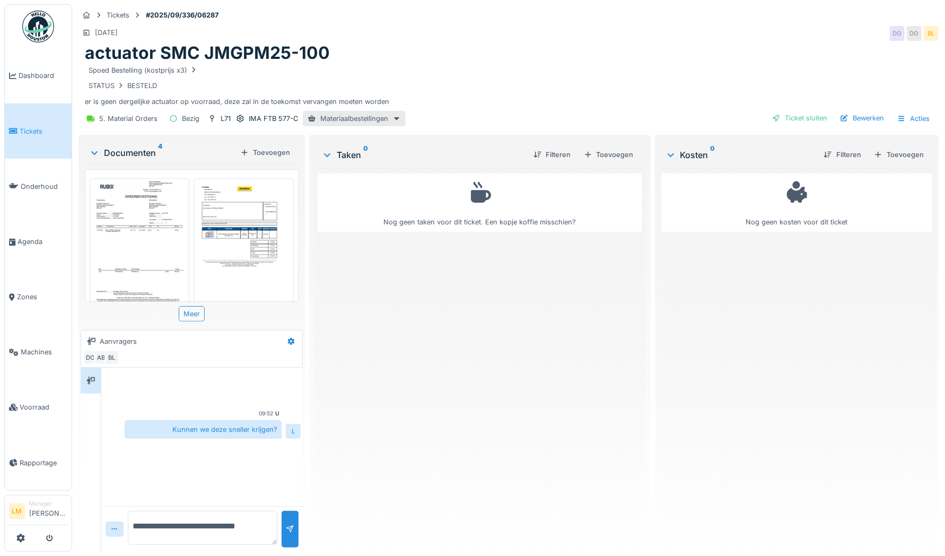
click at [121, 219] on img at bounding box center [139, 242] width 94 height 122
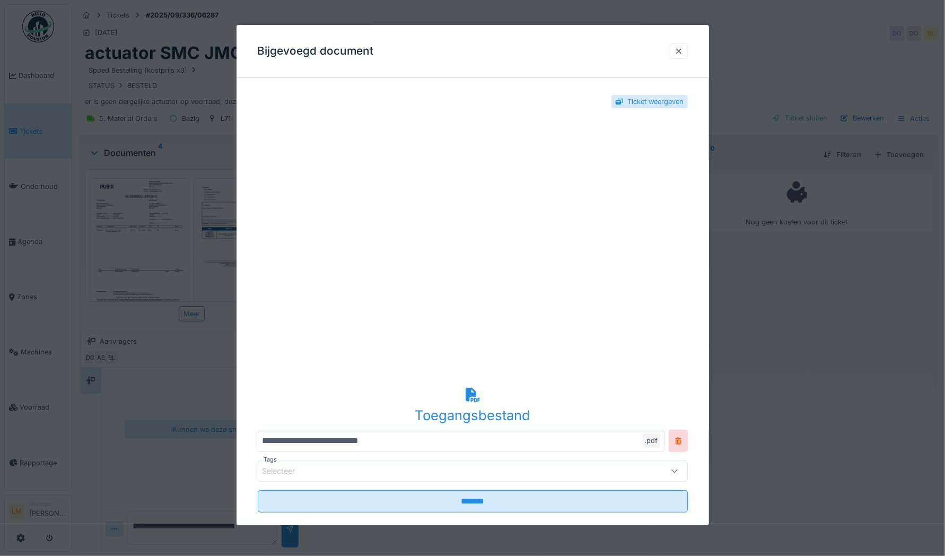
click at [771, 217] on div at bounding box center [472, 278] width 945 height 556
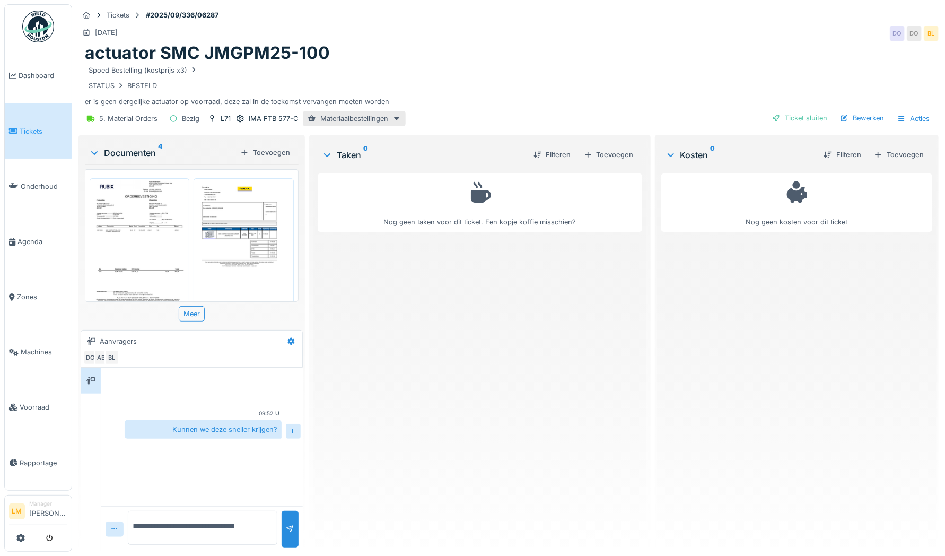
click at [118, 225] on img at bounding box center [139, 242] width 94 height 122
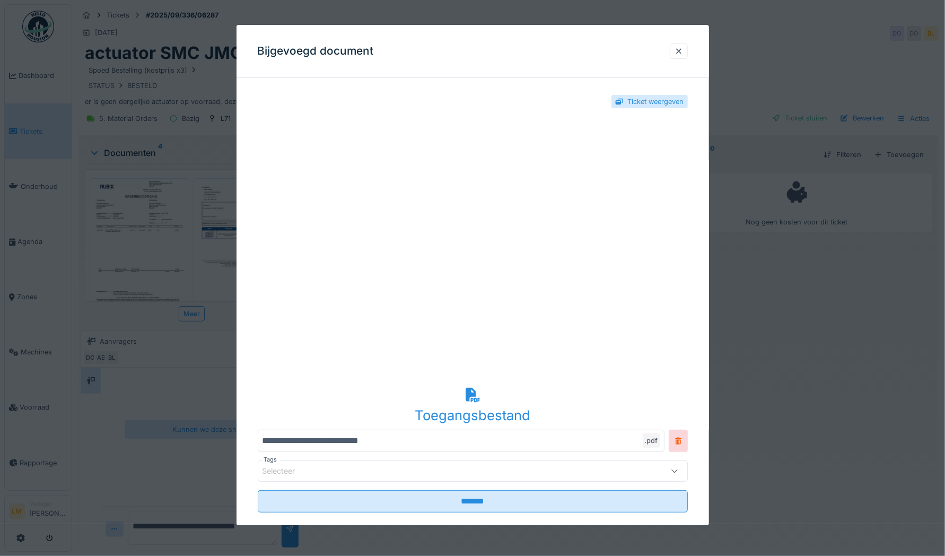
click at [89, 192] on div at bounding box center [472, 278] width 945 height 556
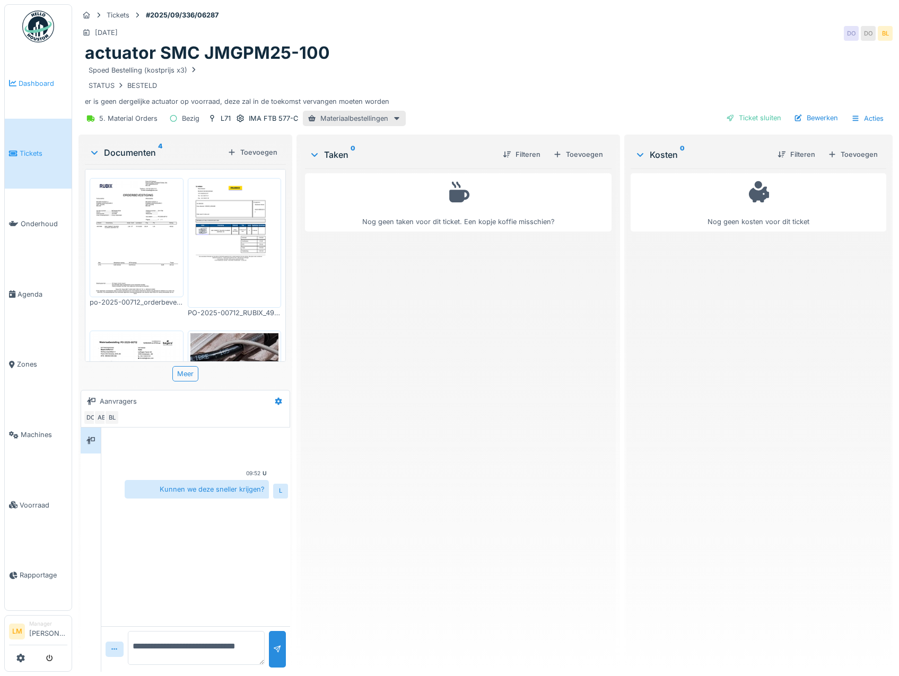
click at [28, 92] on link "Dashboard" at bounding box center [38, 83] width 67 height 71
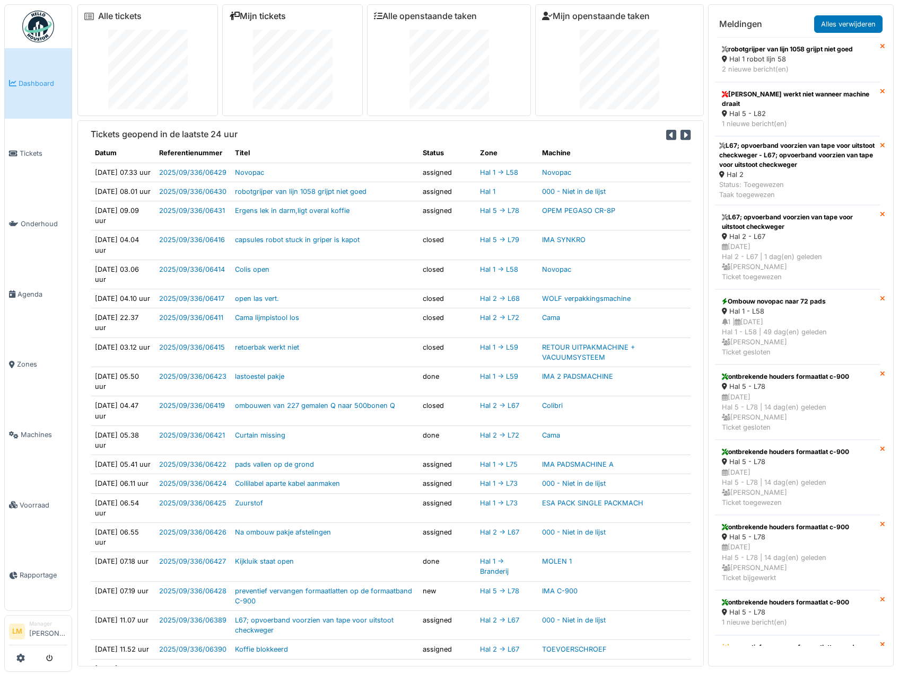
click at [261, 13] on link "Mijn tickets" at bounding box center [257, 16] width 57 height 10
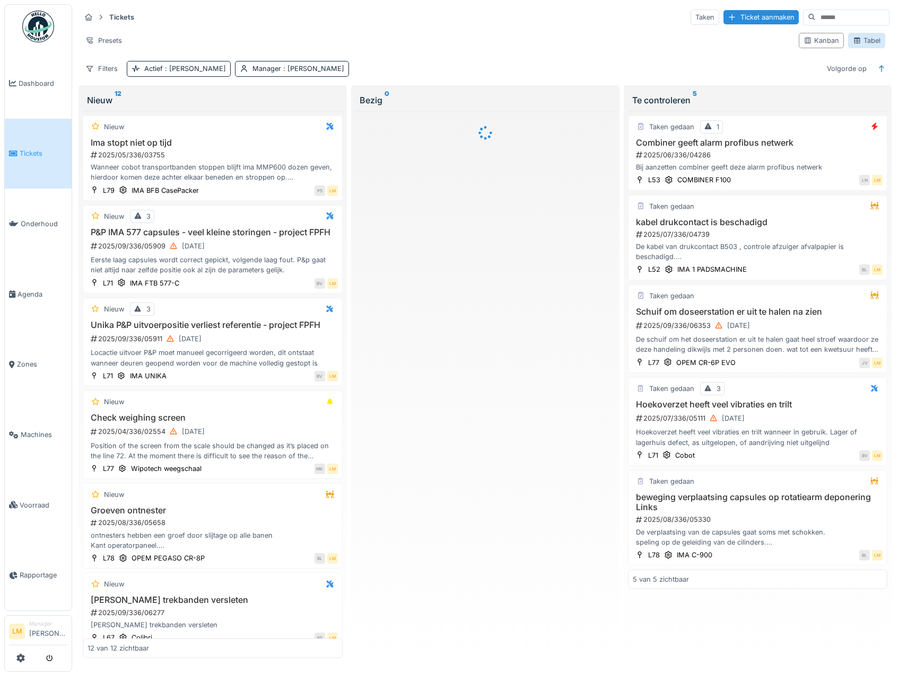
click at [867, 42] on div "Tabel" at bounding box center [866, 41] width 28 height 10
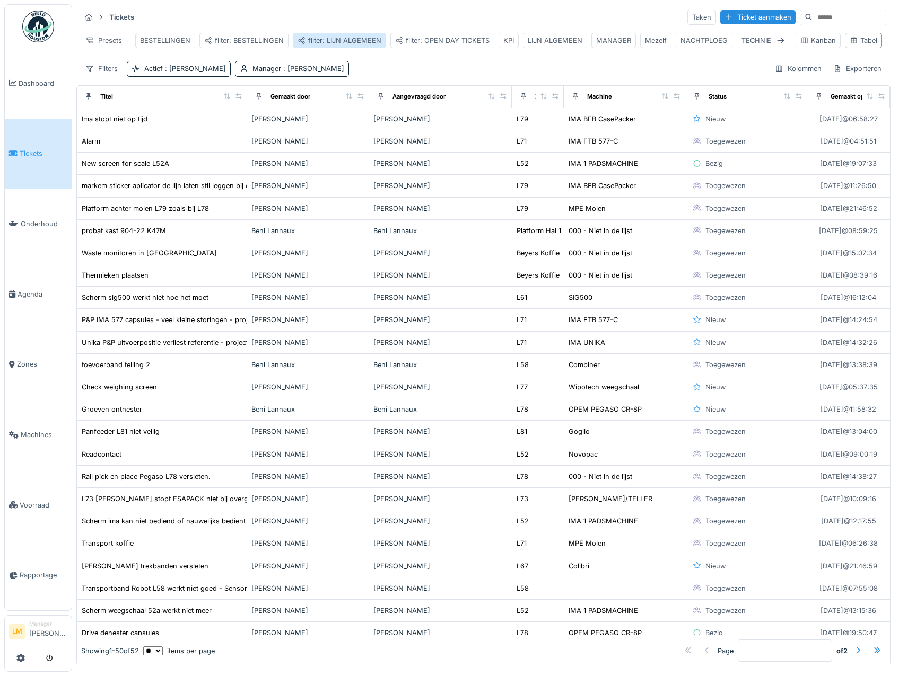
click at [325, 36] on div "filter: LIJN ALGEMEEN" at bounding box center [339, 41] width 84 height 10
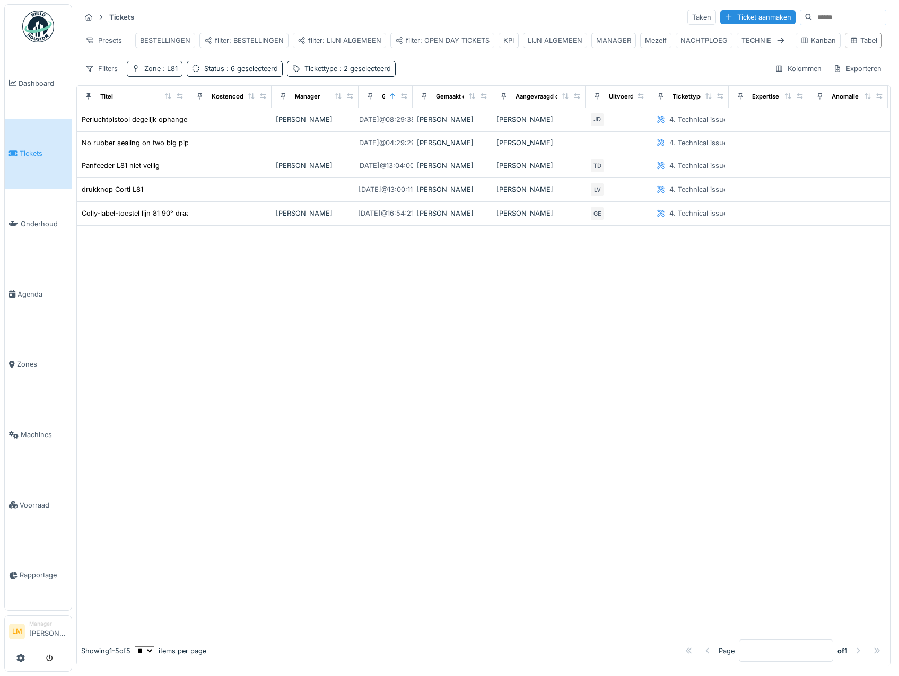
click at [160, 74] on div "Zone : L81" at bounding box center [160, 69] width 33 height 10
click at [157, 127] on div at bounding box center [154, 123] width 8 height 10
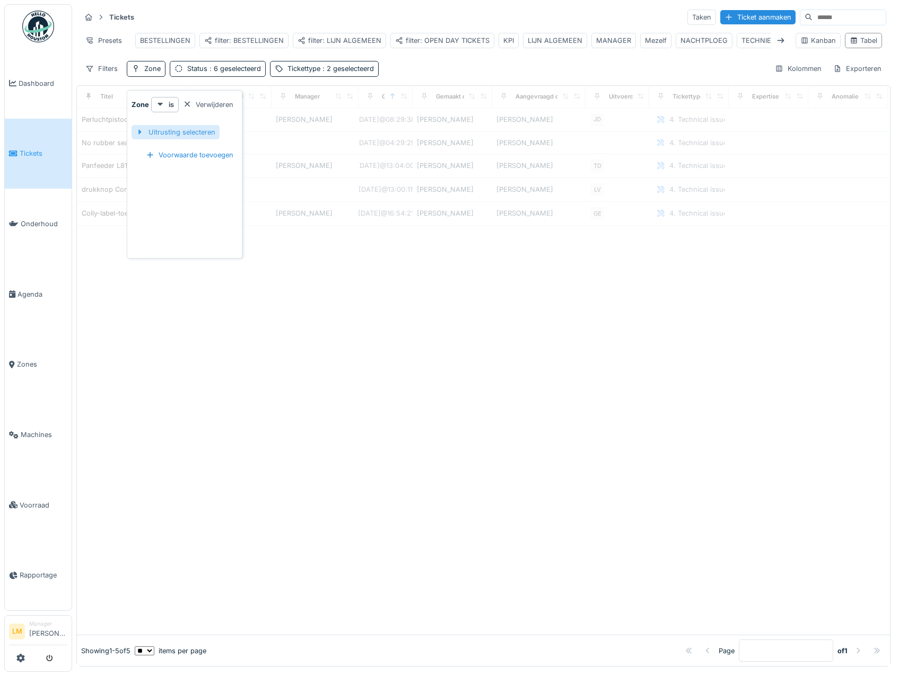
click at [159, 134] on div "Uitrusting selecteren" at bounding box center [175, 132] width 88 height 14
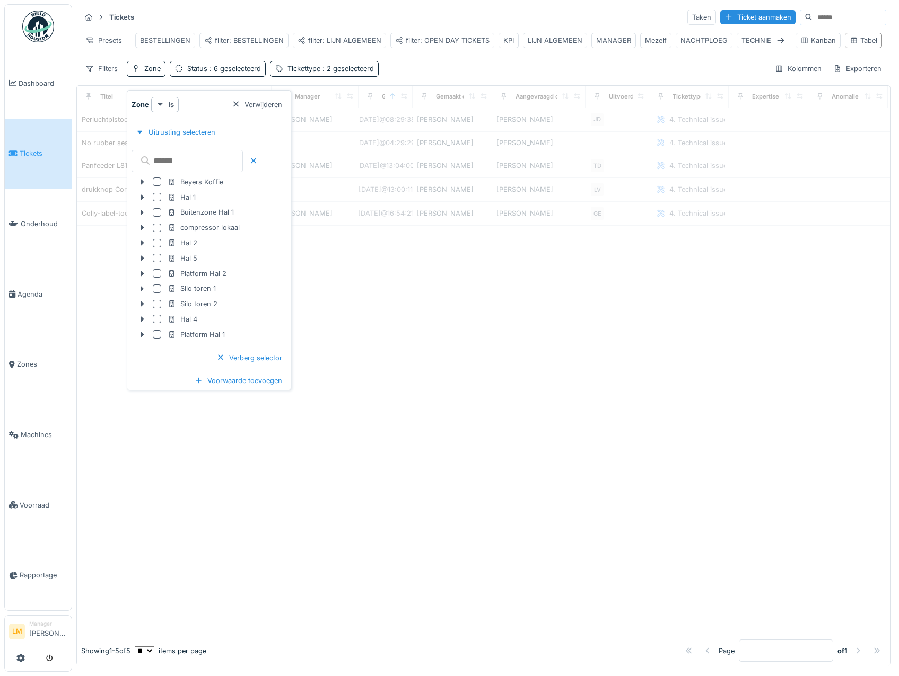
click at [168, 162] on input "text" at bounding box center [186, 161] width 111 height 22
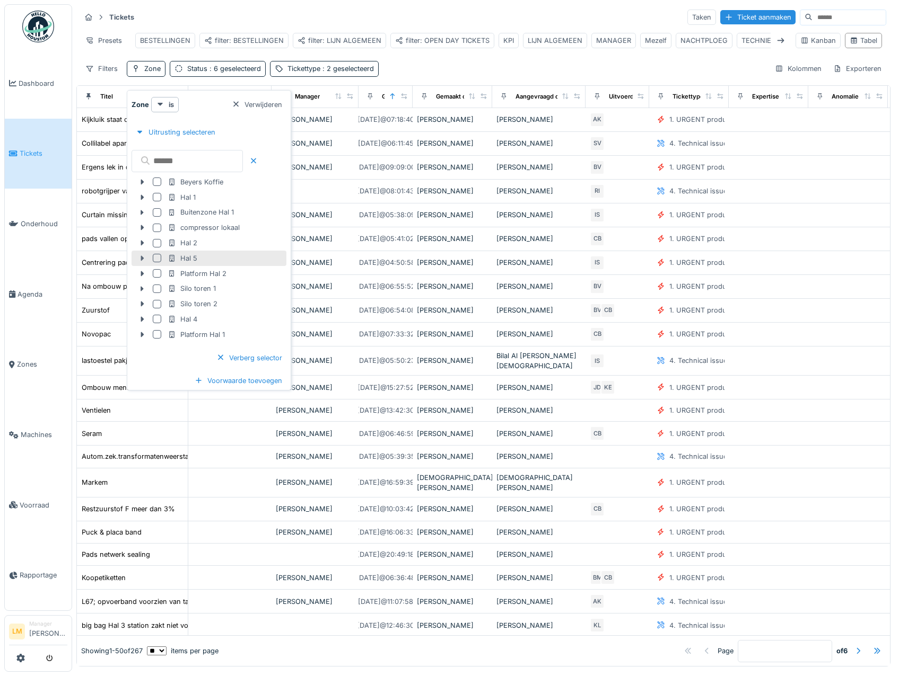
click at [143, 256] on icon at bounding box center [142, 258] width 8 height 7
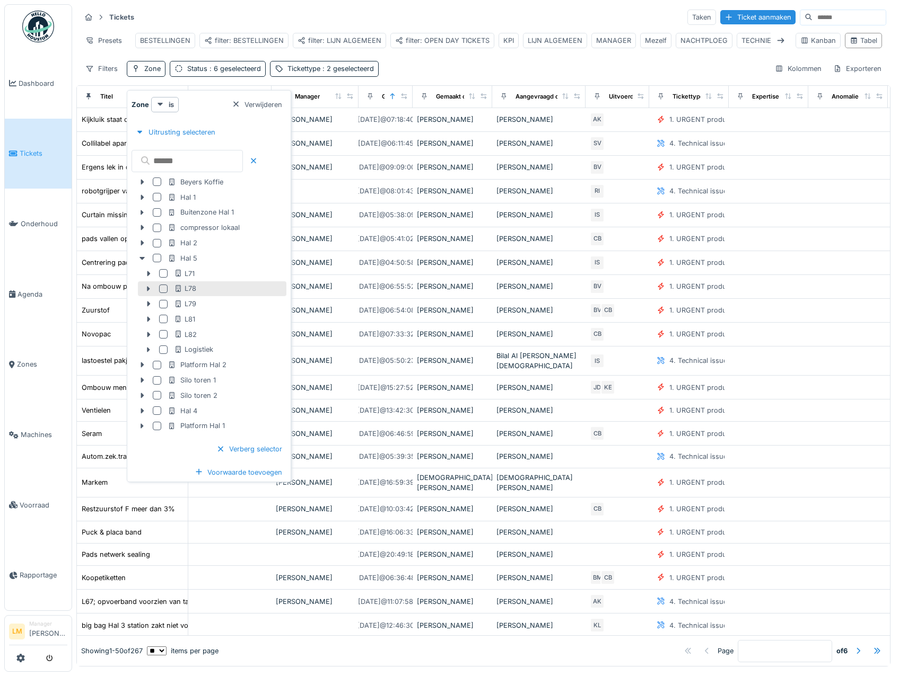
click at [163, 287] on div at bounding box center [163, 289] width 8 height 8
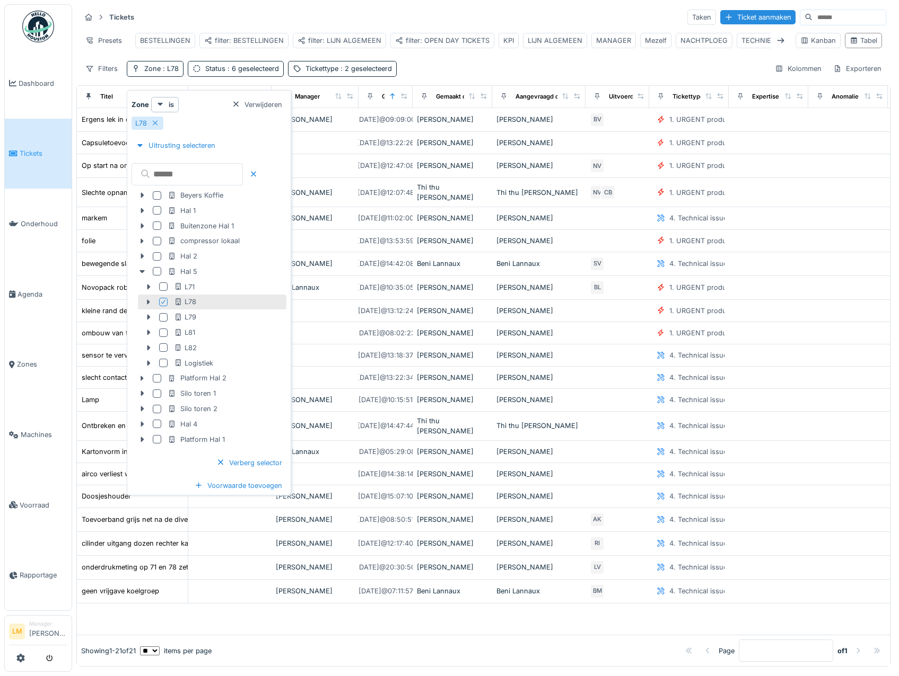
click at [477, 75] on div "Filters Zone : L78 Status : 6 geselecteerd Tickettype : 2 geselecteerd Kolommen…" at bounding box center [483, 68] width 805 height 15
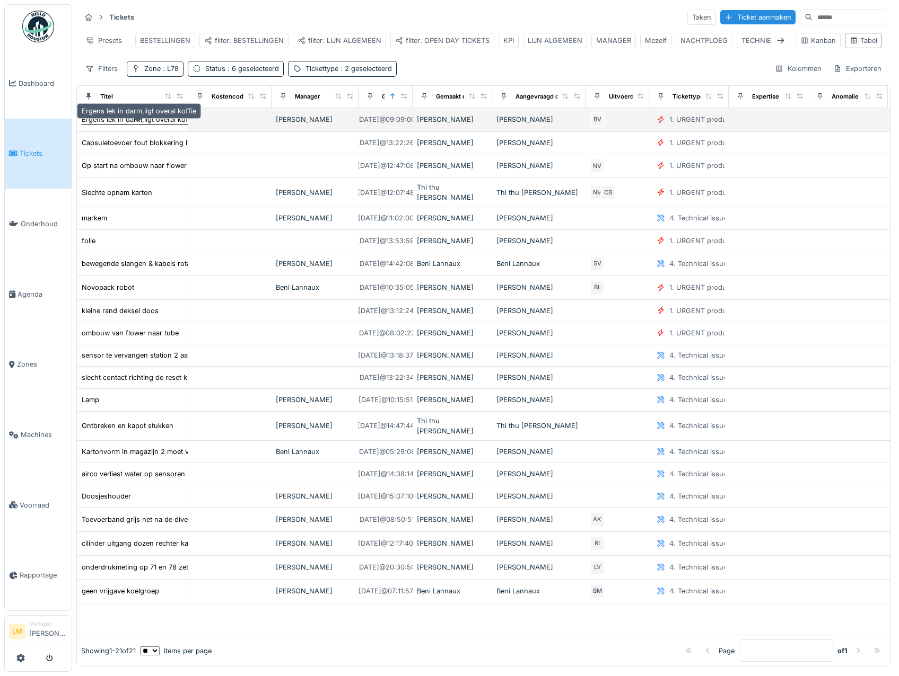
click at [146, 125] on div "Ergens lek in darm,ligt overal koffie" at bounding box center [139, 120] width 115 height 10
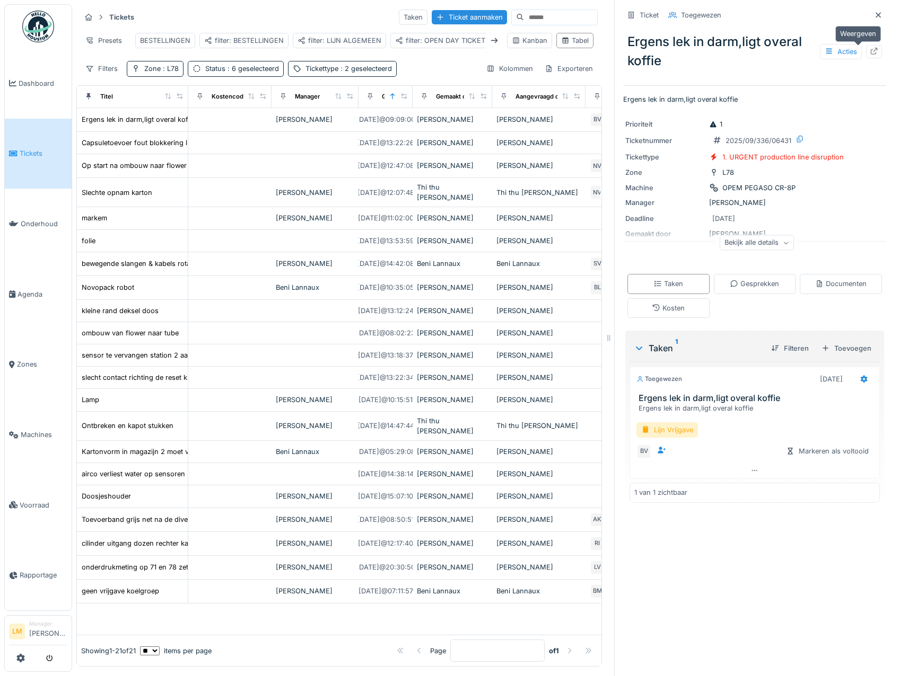
click at [869, 52] on icon at bounding box center [873, 51] width 8 height 7
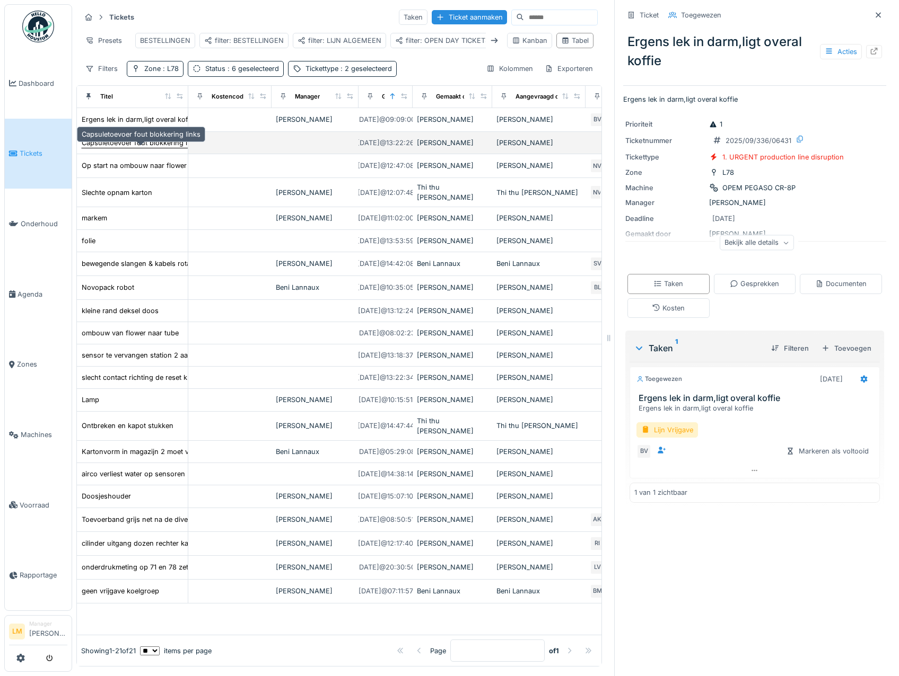
click at [156, 148] on div "Capsuletoevoer fout blokkering links" at bounding box center [141, 143] width 119 height 10
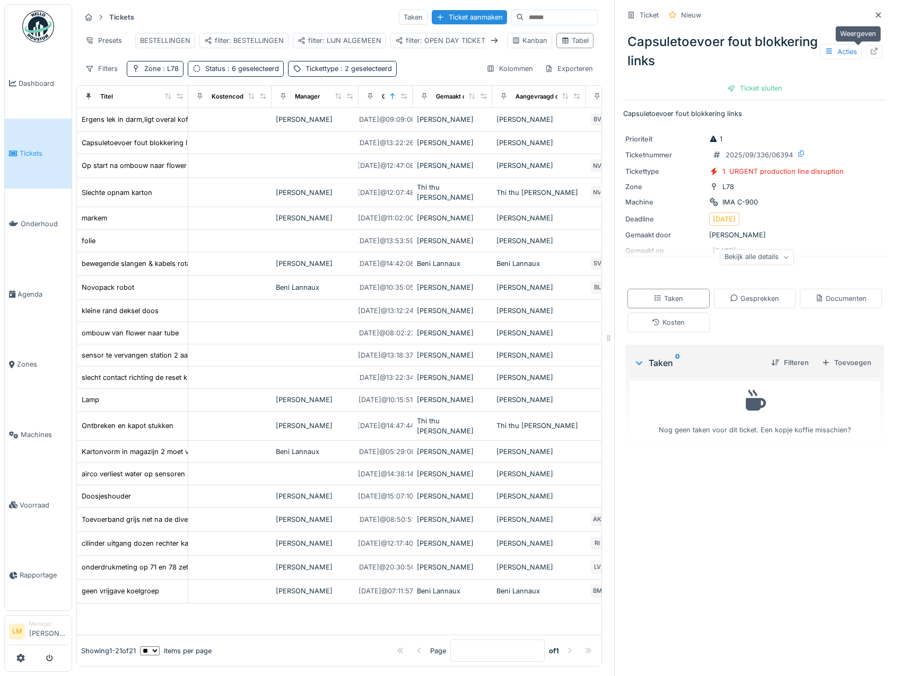
click at [869, 48] on icon at bounding box center [873, 51] width 8 height 7
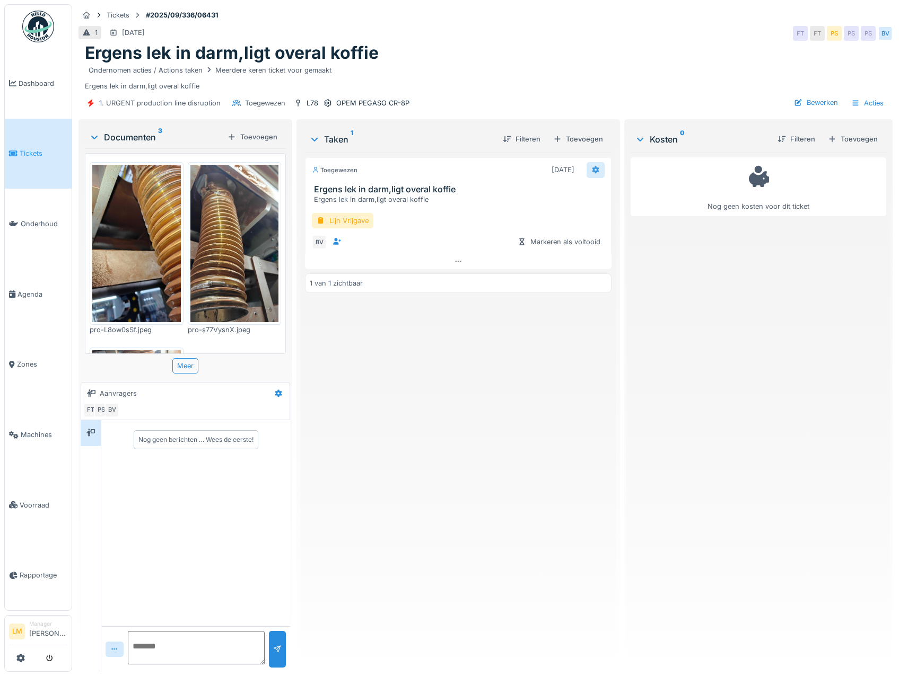
click at [591, 170] on icon at bounding box center [595, 169] width 8 height 7
click at [609, 284] on div "Verwijderen" at bounding box center [627, 282] width 87 height 16
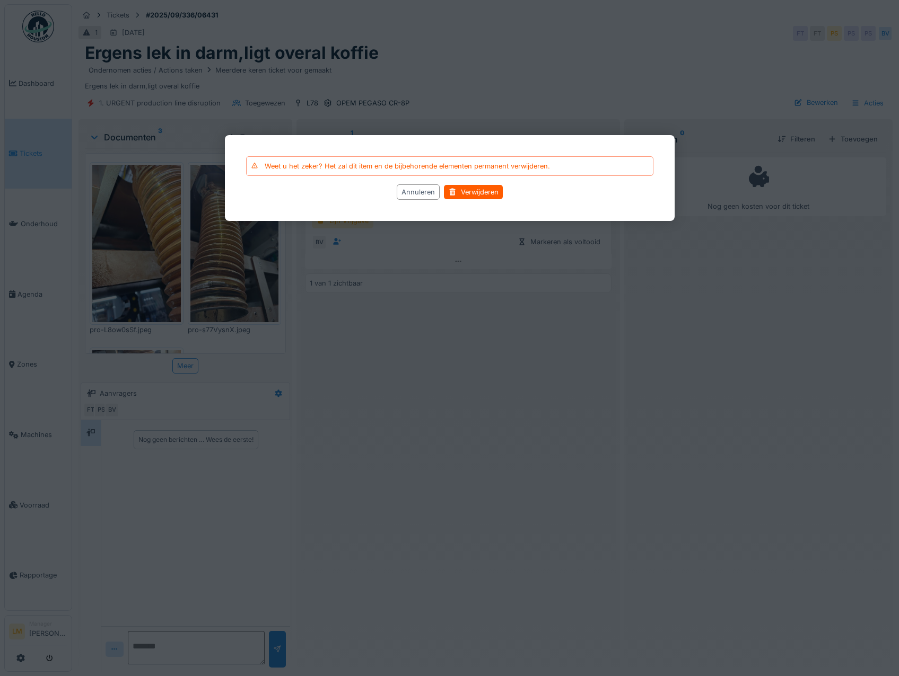
click at [441, 189] on div "Annuleren Verwijderen" at bounding box center [449, 191] width 407 height 15
drag, startPoint x: 458, startPoint y: 192, endPoint x: 461, endPoint y: 199, distance: 7.6
click at [461, 196] on div "Verwijderen" at bounding box center [473, 192] width 59 height 14
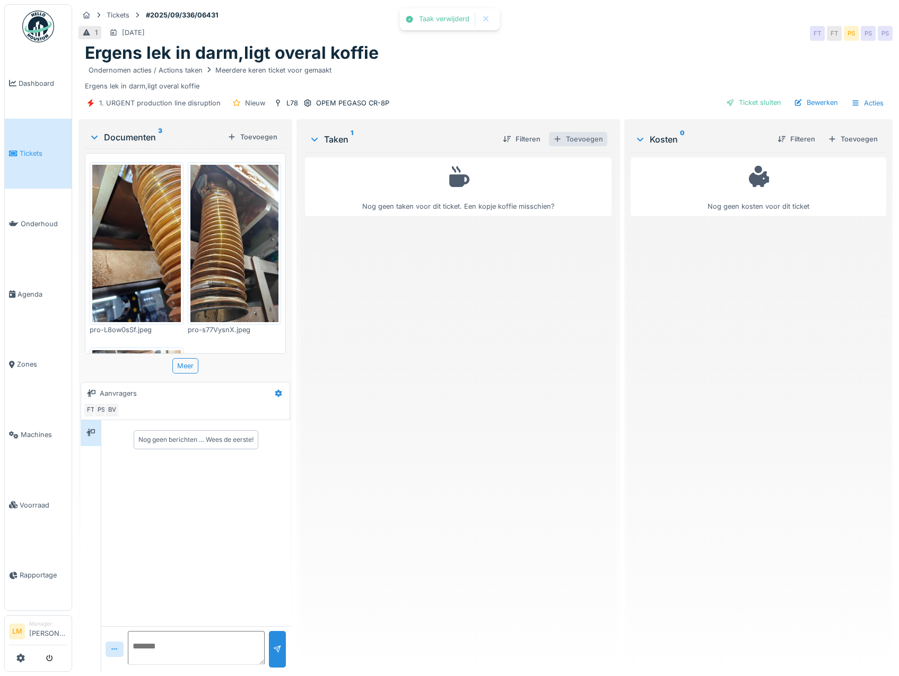
click at [586, 142] on div "Toevoegen" at bounding box center [578, 139] width 58 height 14
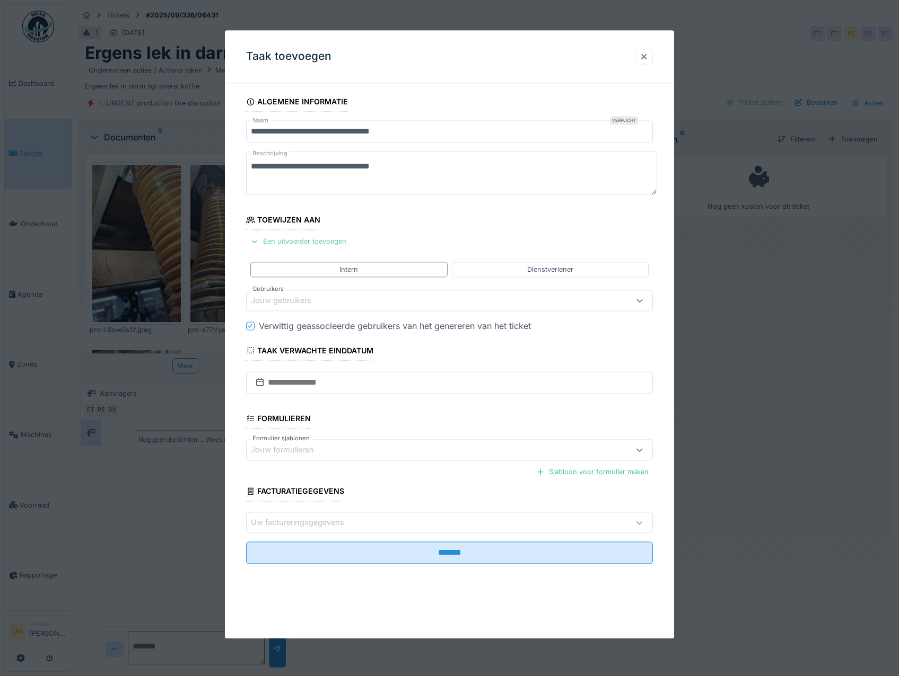
click at [321, 237] on div "Een uitvoerder toevoegen" at bounding box center [298, 242] width 104 height 14
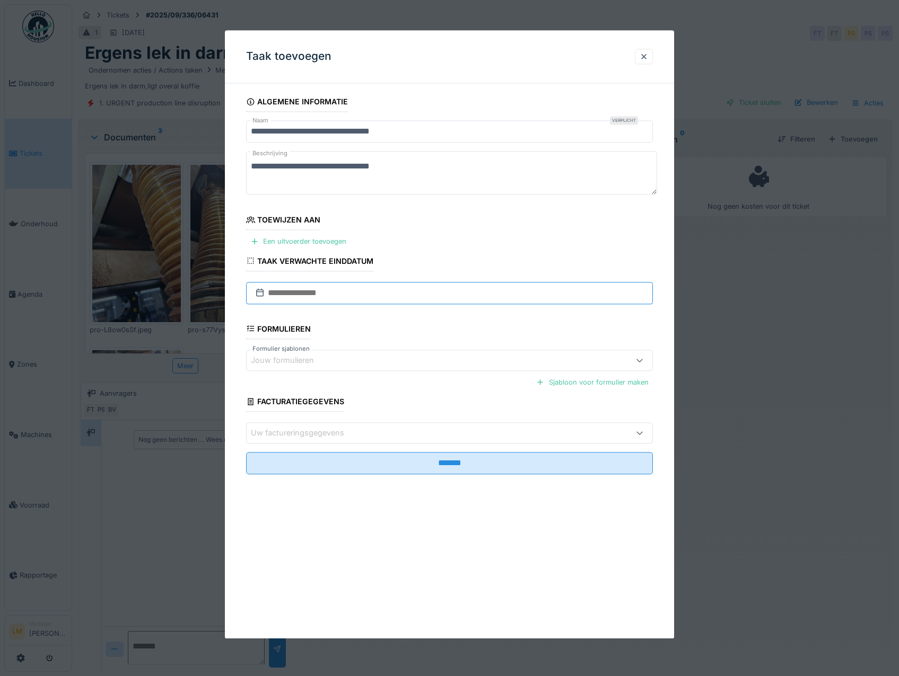
click at [309, 289] on input "text" at bounding box center [449, 293] width 407 height 22
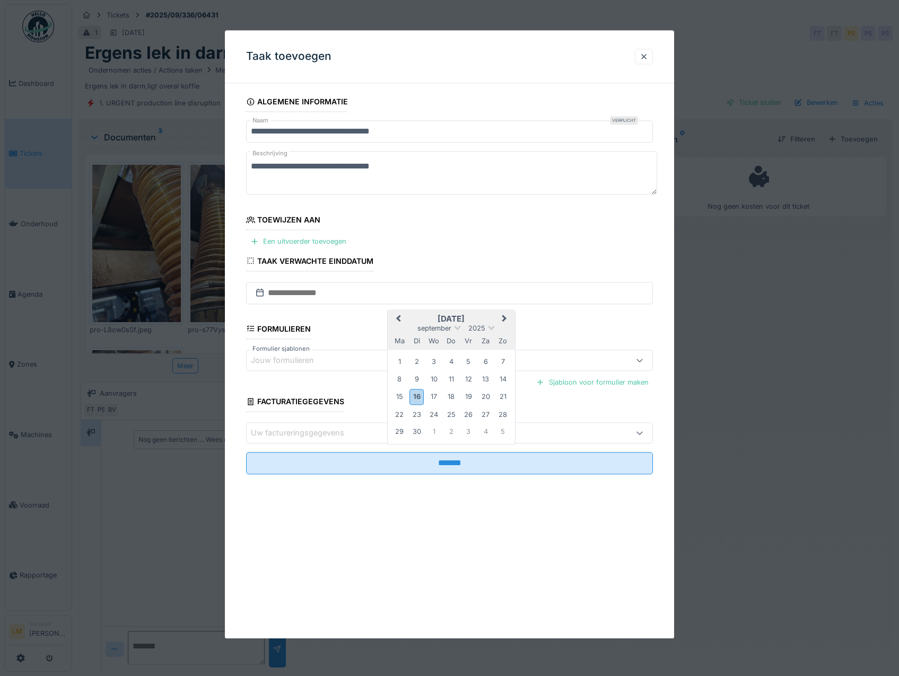
drag, startPoint x: 399, startPoint y: 224, endPoint x: 385, endPoint y: 226, distance: 13.9
click at [399, 224] on fieldset "**********" at bounding box center [449, 287] width 407 height 391
click at [316, 232] on fieldset "**********" at bounding box center [449, 287] width 407 height 391
drag, startPoint x: 316, startPoint y: 242, endPoint x: 317, endPoint y: 248, distance: 5.3
click at [317, 242] on div "Een uitvoerder toevoegen" at bounding box center [298, 242] width 104 height 14
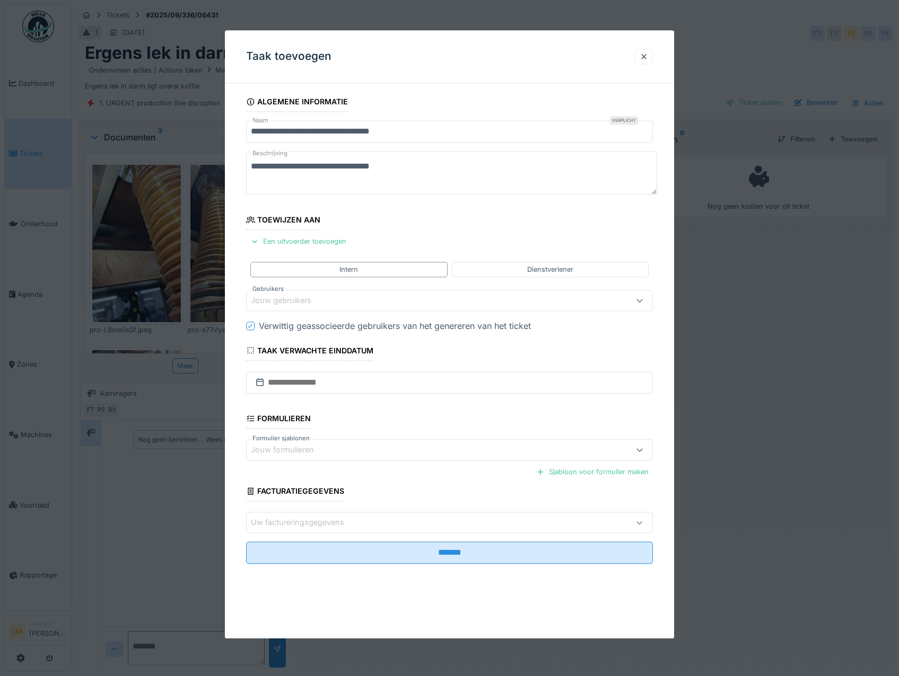
click at [300, 302] on div "Jouw gebruikers" at bounding box center [288, 301] width 75 height 12
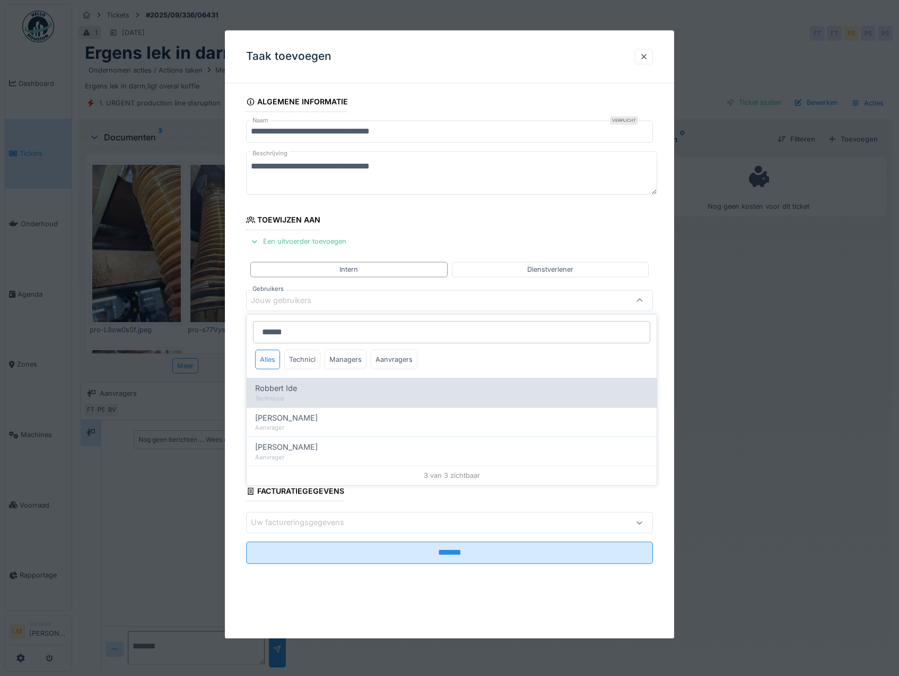
type input "******"
click at [295, 389] on span "Robbert Ide" at bounding box center [276, 389] width 42 height 12
type input "*****"
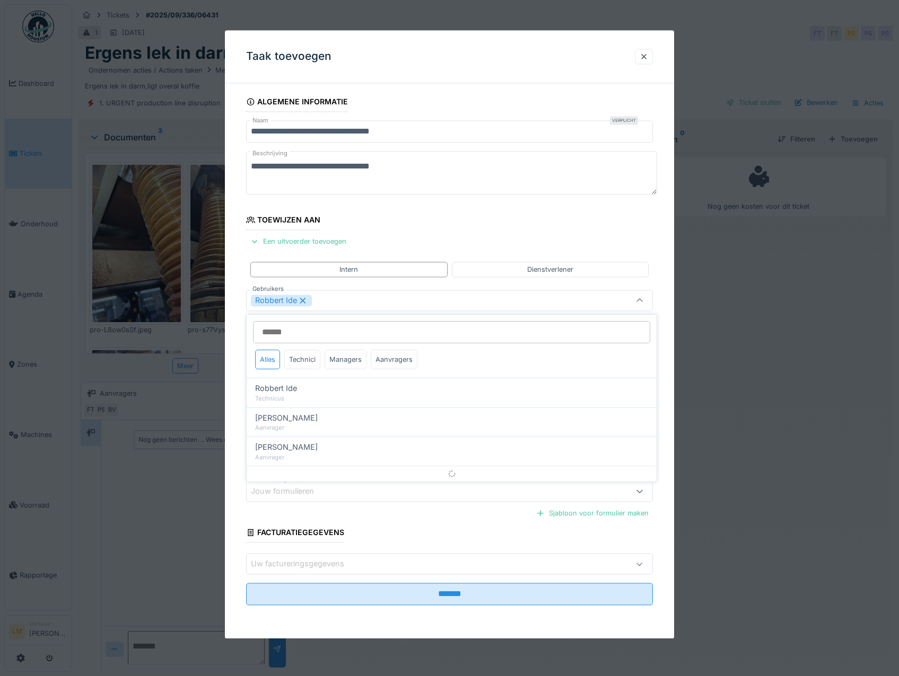
click at [419, 241] on fieldset "**********" at bounding box center [449, 353] width 407 height 522
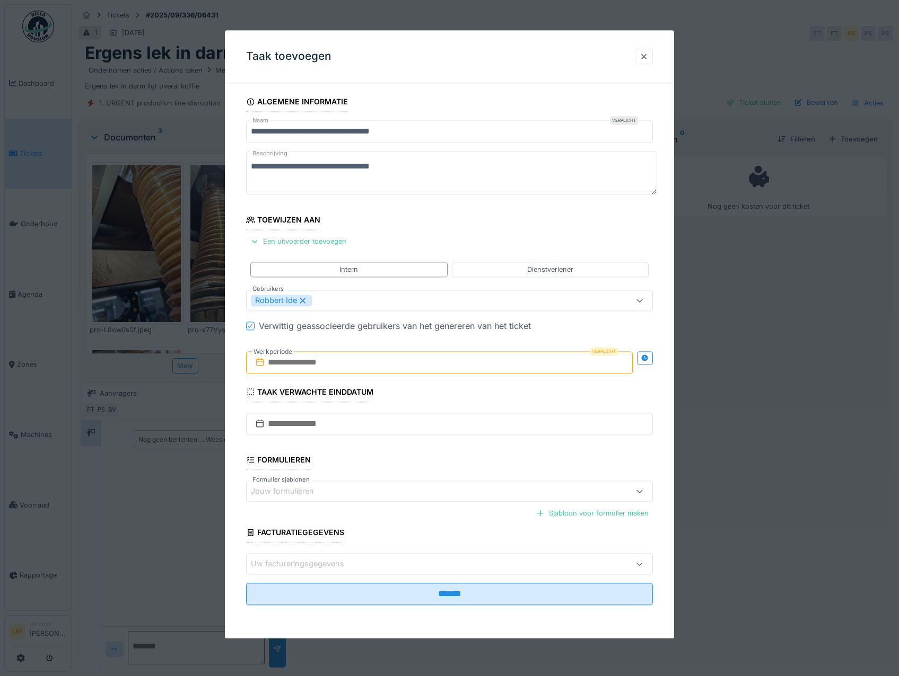
click at [349, 364] on input "text" at bounding box center [439, 362] width 387 height 22
click at [410, 467] on div "16" at bounding box center [406, 466] width 14 height 15
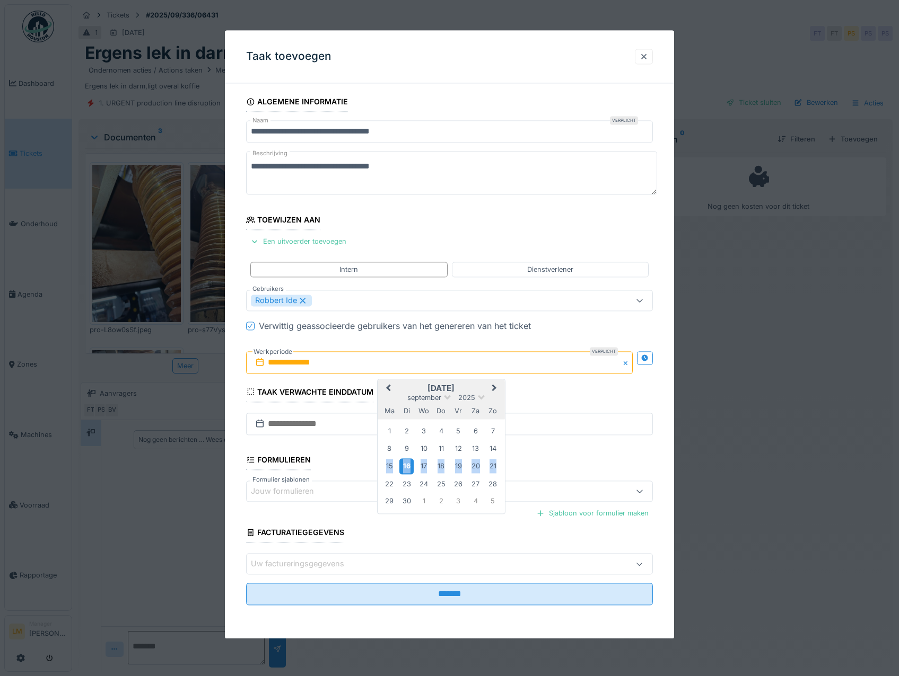
click at [410, 467] on div "16" at bounding box center [406, 466] width 14 height 15
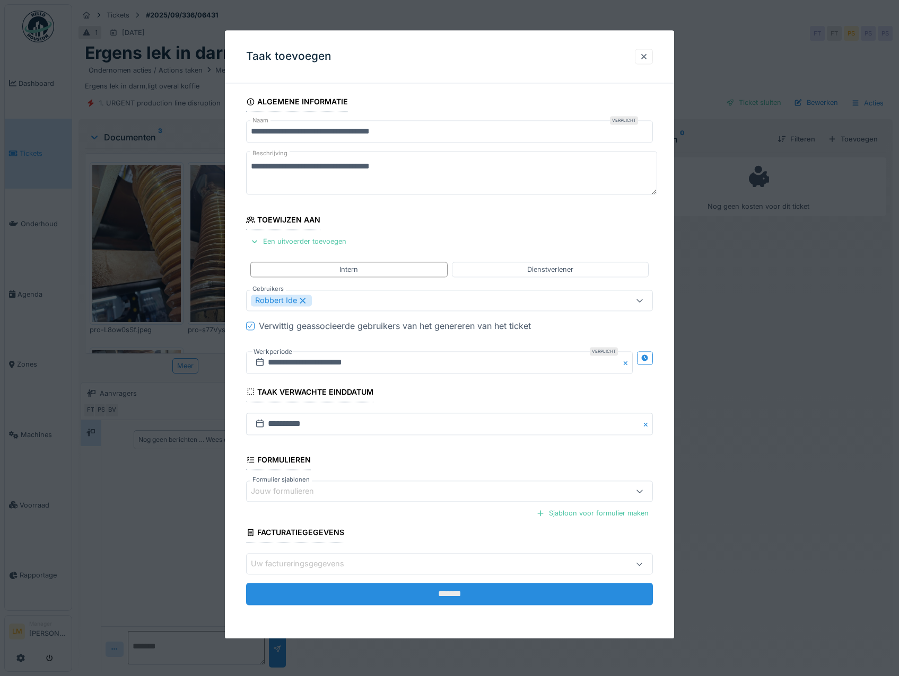
click at [408, 590] on input "*******" at bounding box center [449, 595] width 407 height 22
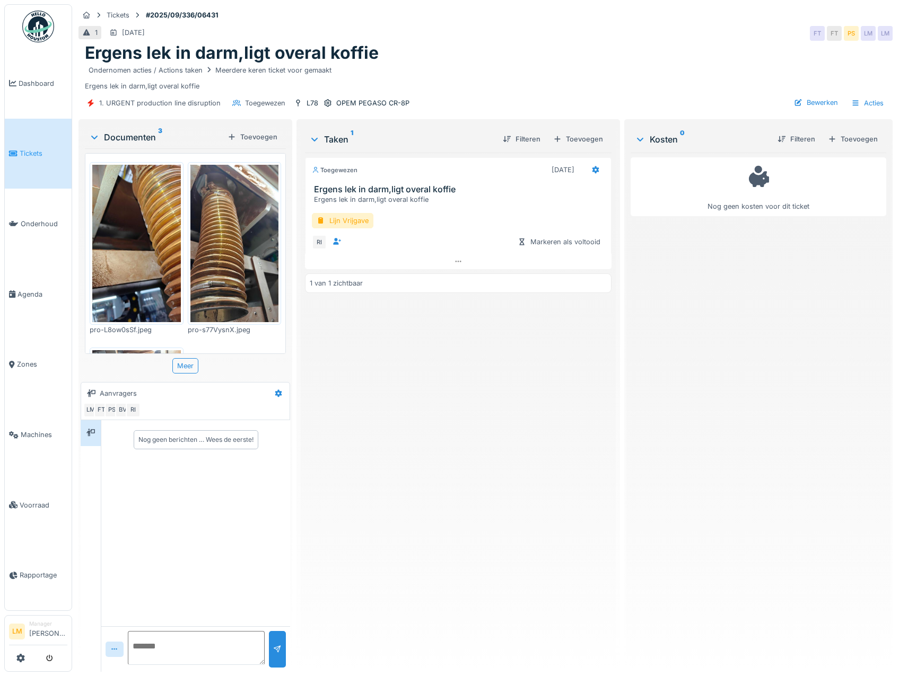
click at [244, 201] on img at bounding box center [234, 243] width 89 height 157
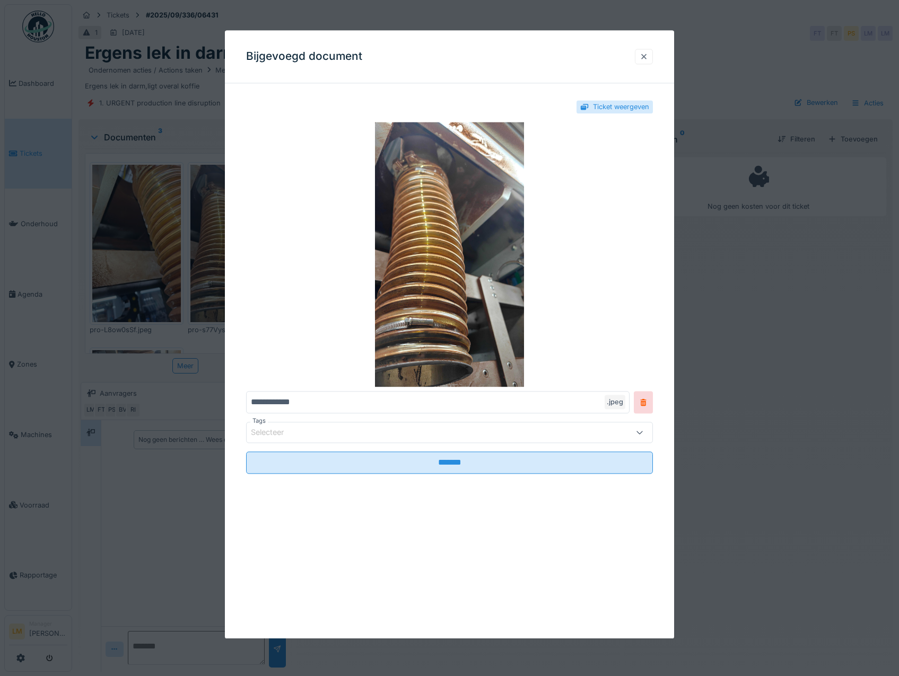
click at [648, 53] on div at bounding box center [643, 56] width 8 height 10
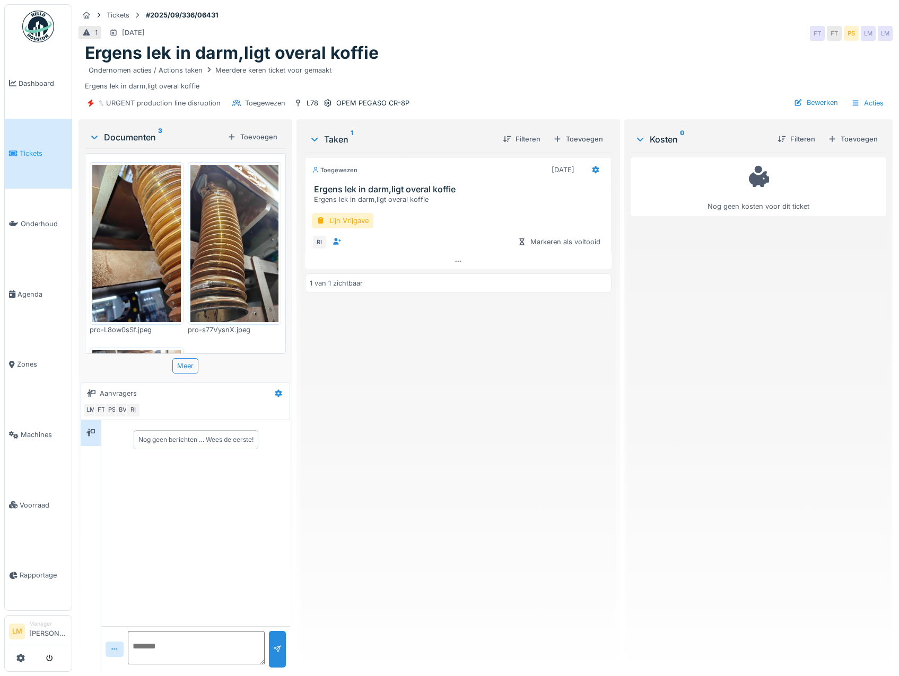
click at [110, 209] on img at bounding box center [136, 243] width 89 height 157
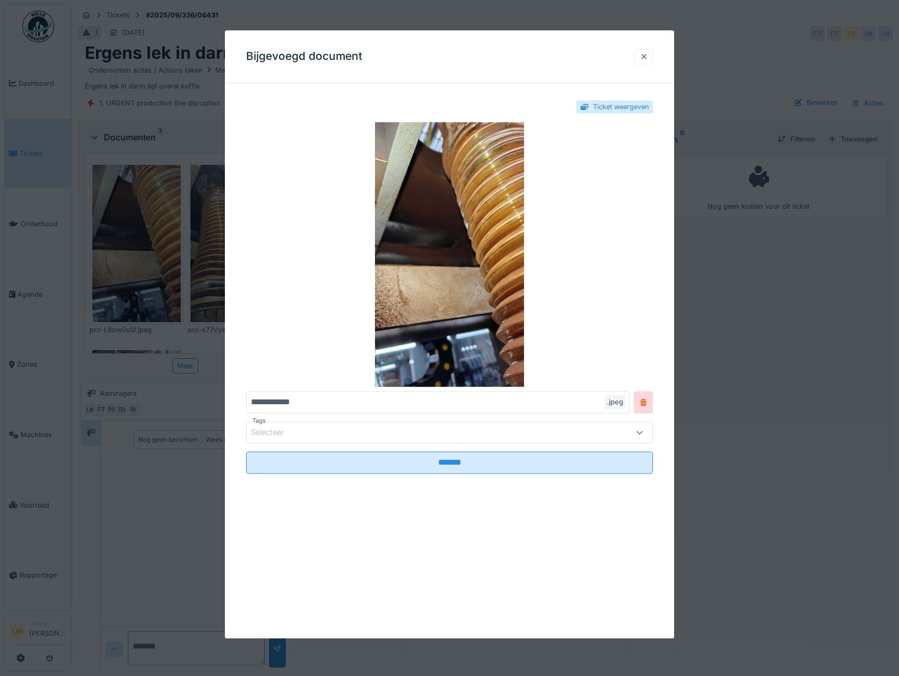
click at [649, 63] on div at bounding box center [644, 56] width 18 height 15
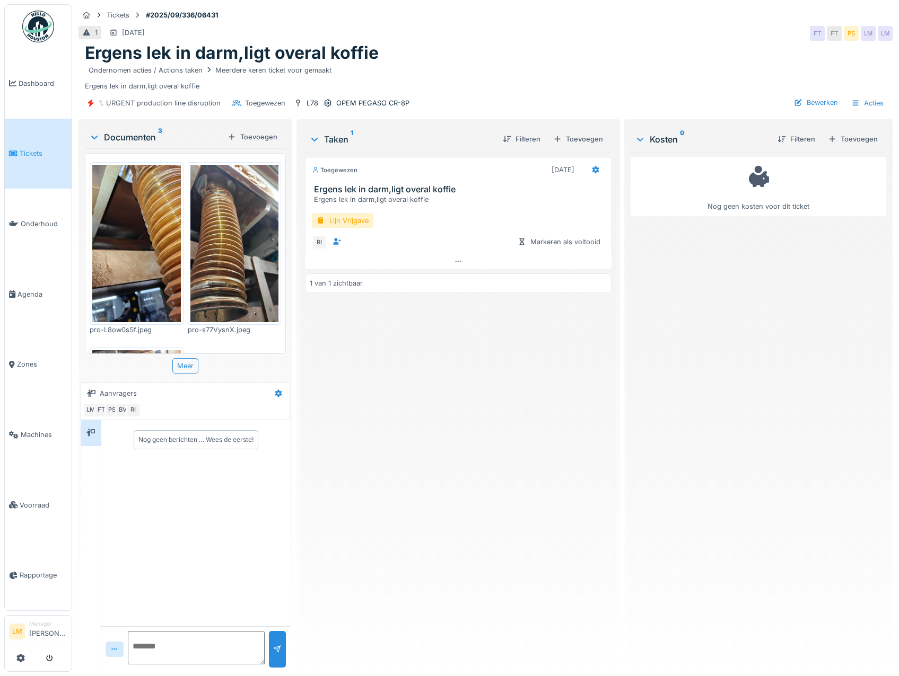
click at [153, 496] on div "Nog geen berichten … Wees de eerste!" at bounding box center [195, 523] width 189 height 206
click at [392, 573] on div "Toegewezen [DATE] Ergens lek in [GEOGRAPHIC_DATA],ligt overal koffie Ergens lek…" at bounding box center [458, 408] width 306 height 511
click at [436, 505] on div "Toegewezen [DATE] Ergens lek in [GEOGRAPHIC_DATA],ligt overal koffie Ergens lek…" at bounding box center [458, 408] width 306 height 511
click at [458, 517] on div "Toegewezen [DATE] Ergens lek in [GEOGRAPHIC_DATA],ligt overal koffie Ergens lek…" at bounding box center [458, 408] width 306 height 511
drag, startPoint x: 455, startPoint y: 491, endPoint x: 333, endPoint y: 354, distance: 183.3
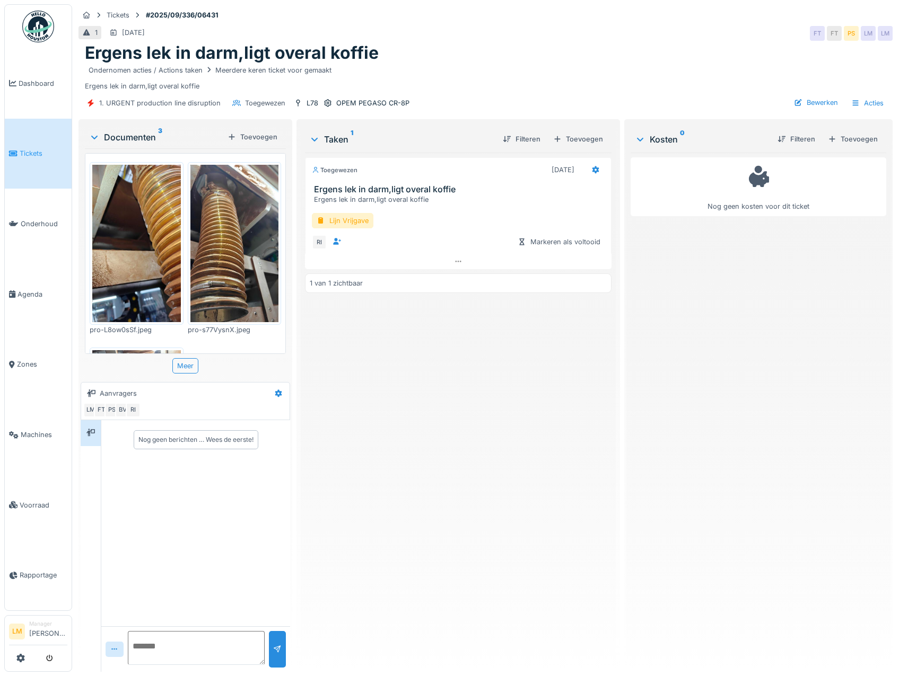
click at [455, 491] on div "Toegewezen [DATE] Ergens lek in [GEOGRAPHIC_DATA],ligt overal koffie Ergens lek…" at bounding box center [458, 408] width 306 height 511
click at [151, 211] on img at bounding box center [136, 243] width 89 height 157
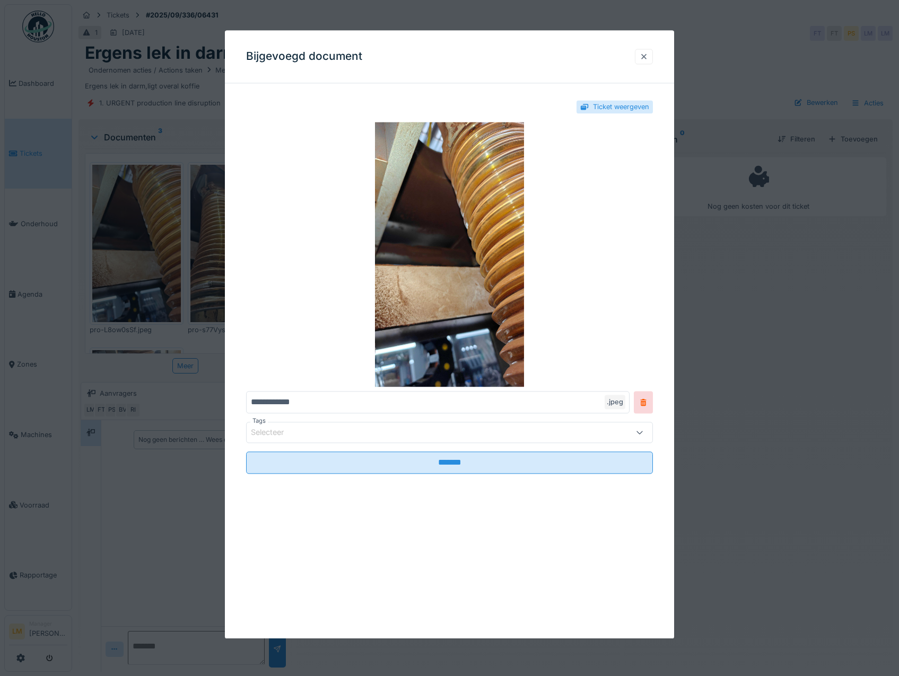
click at [643, 55] on div at bounding box center [644, 56] width 18 height 15
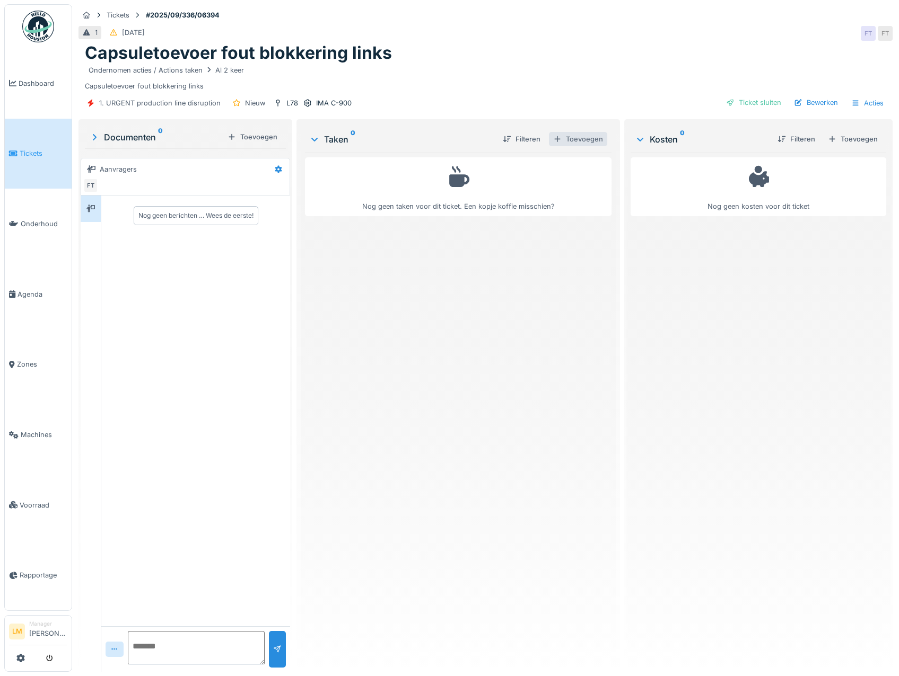
click at [570, 135] on div "Toevoegen" at bounding box center [578, 139] width 58 height 14
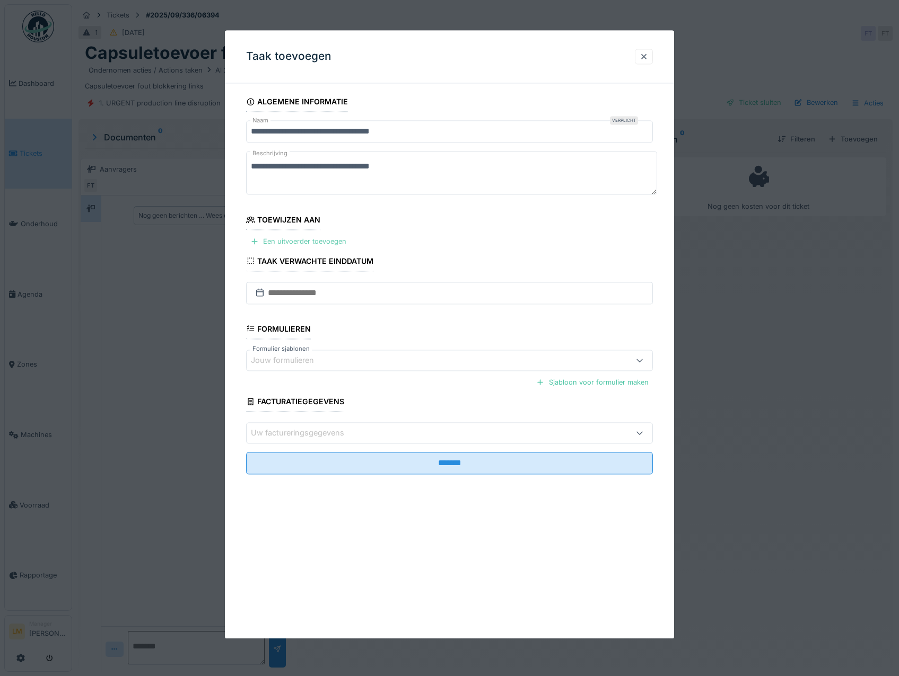
click at [297, 235] on div "Een uitvoerder toevoegen" at bounding box center [298, 242] width 104 height 14
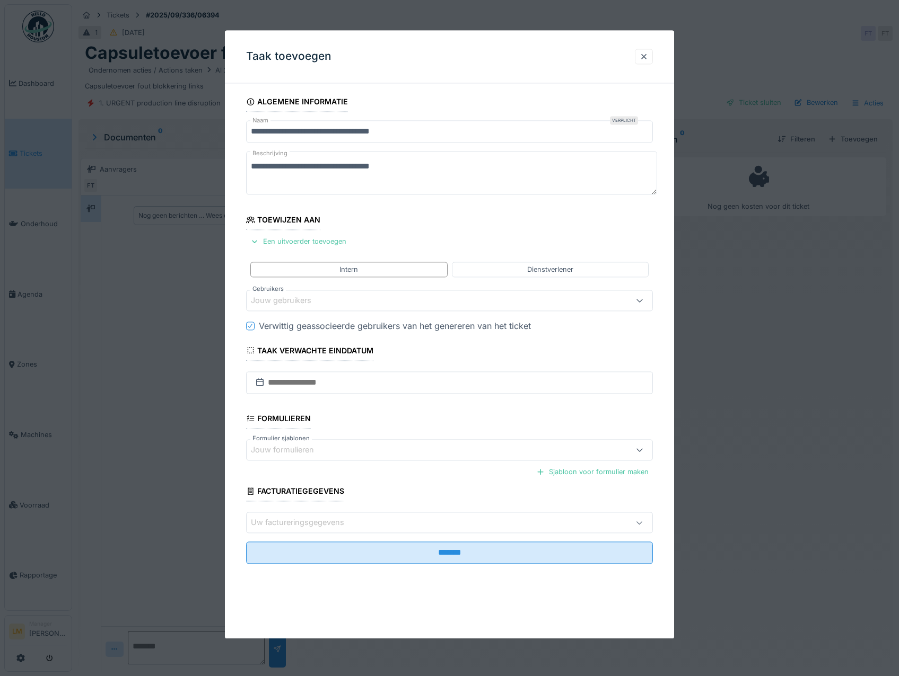
click at [311, 295] on div "Jouw gebruikers" at bounding box center [288, 301] width 75 height 12
click at [282, 339] on input "Gebruikers" at bounding box center [451, 332] width 397 height 22
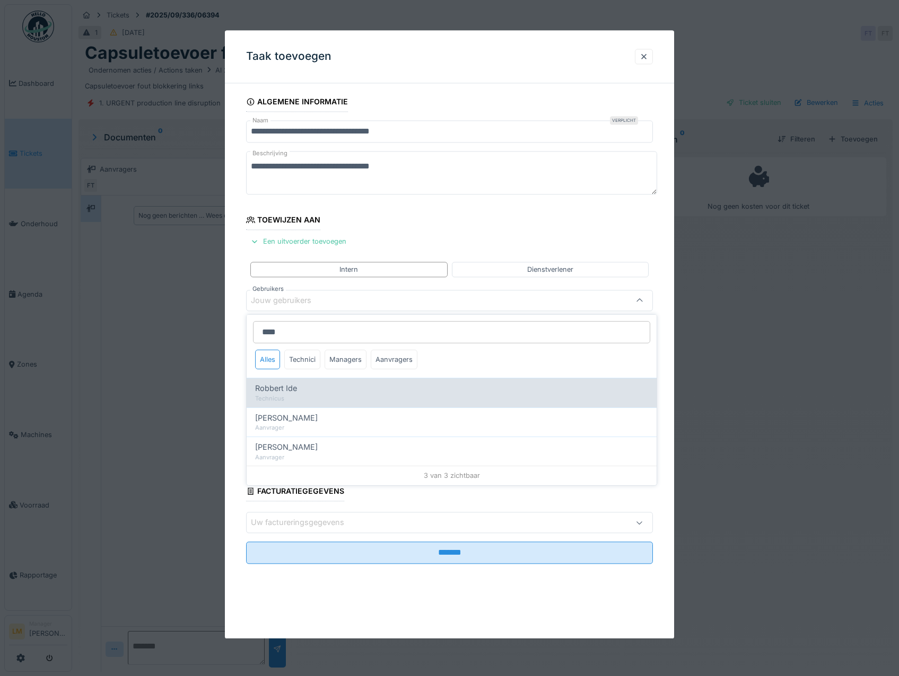
type input "****"
click at [281, 397] on div "Technicus" at bounding box center [451, 398] width 393 height 9
type input "*****"
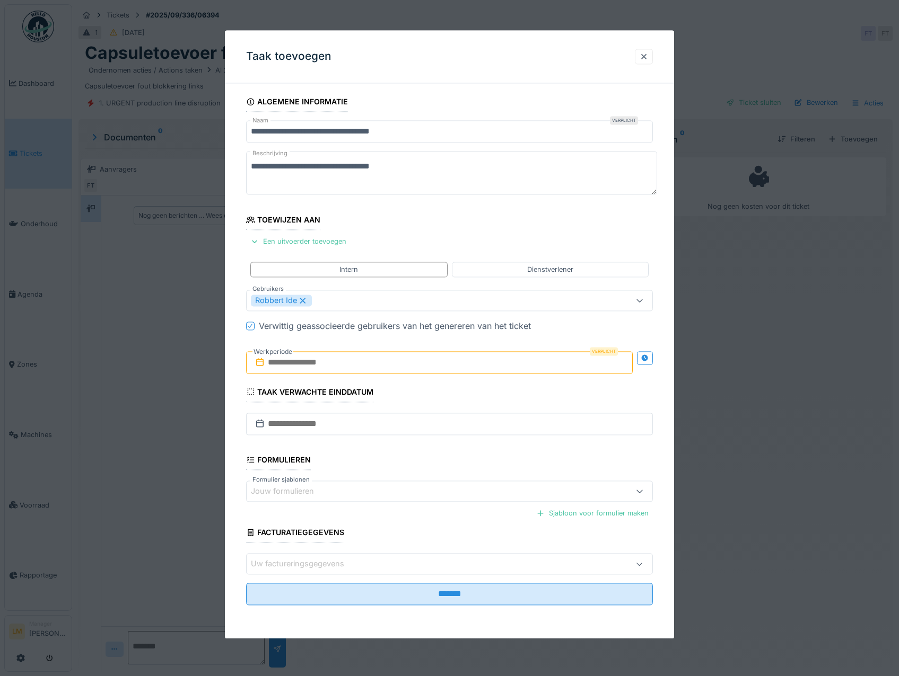
click at [389, 210] on fieldset "**********" at bounding box center [449, 353] width 407 height 522
click at [313, 361] on input "text" at bounding box center [439, 362] width 387 height 22
click at [408, 465] on div "16" at bounding box center [406, 466] width 14 height 15
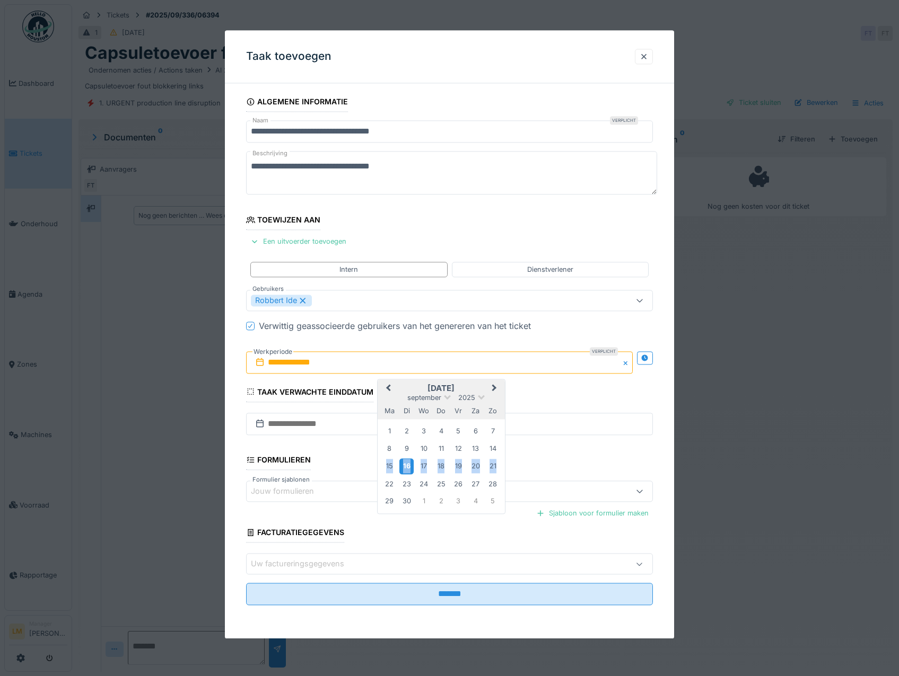
click at [408, 465] on div "16" at bounding box center [406, 466] width 14 height 15
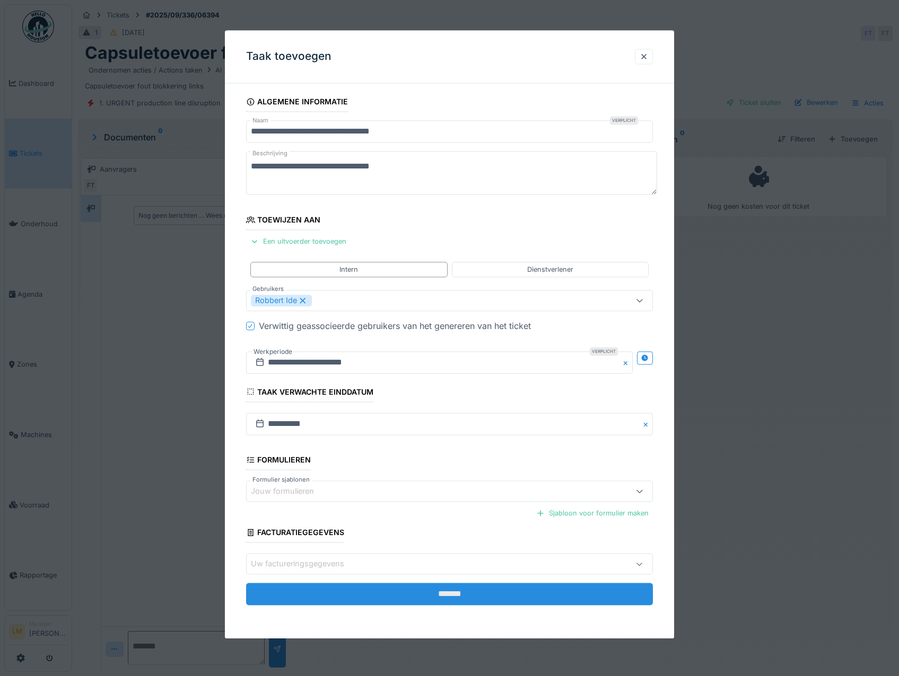
click at [374, 595] on input "*******" at bounding box center [449, 595] width 407 height 22
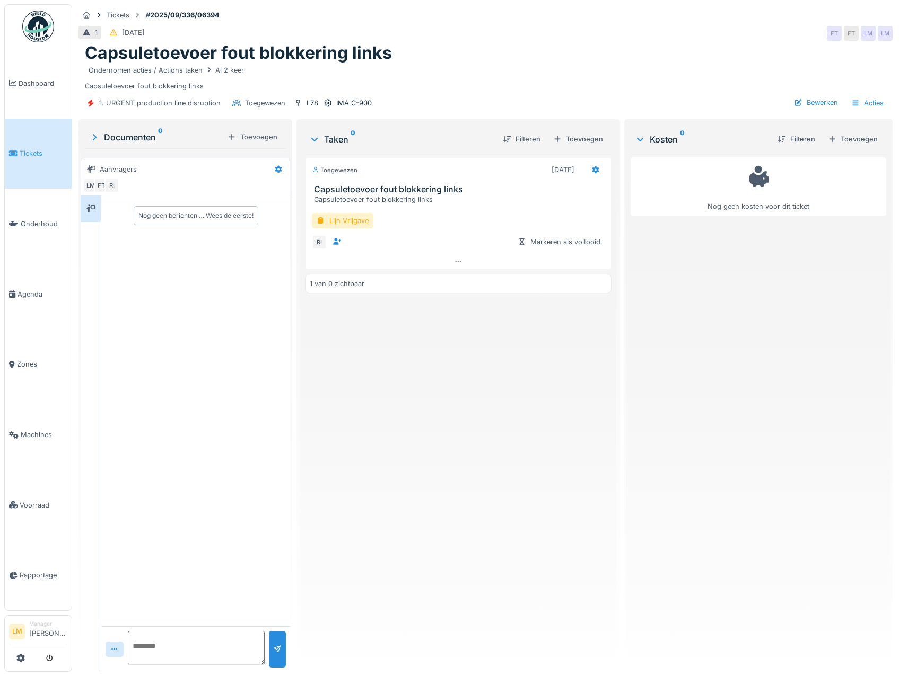
click at [704, 610] on div "Nog geen kosten voor dit ticket" at bounding box center [758, 408] width 256 height 511
